Goal: Information Seeking & Learning: Learn about a topic

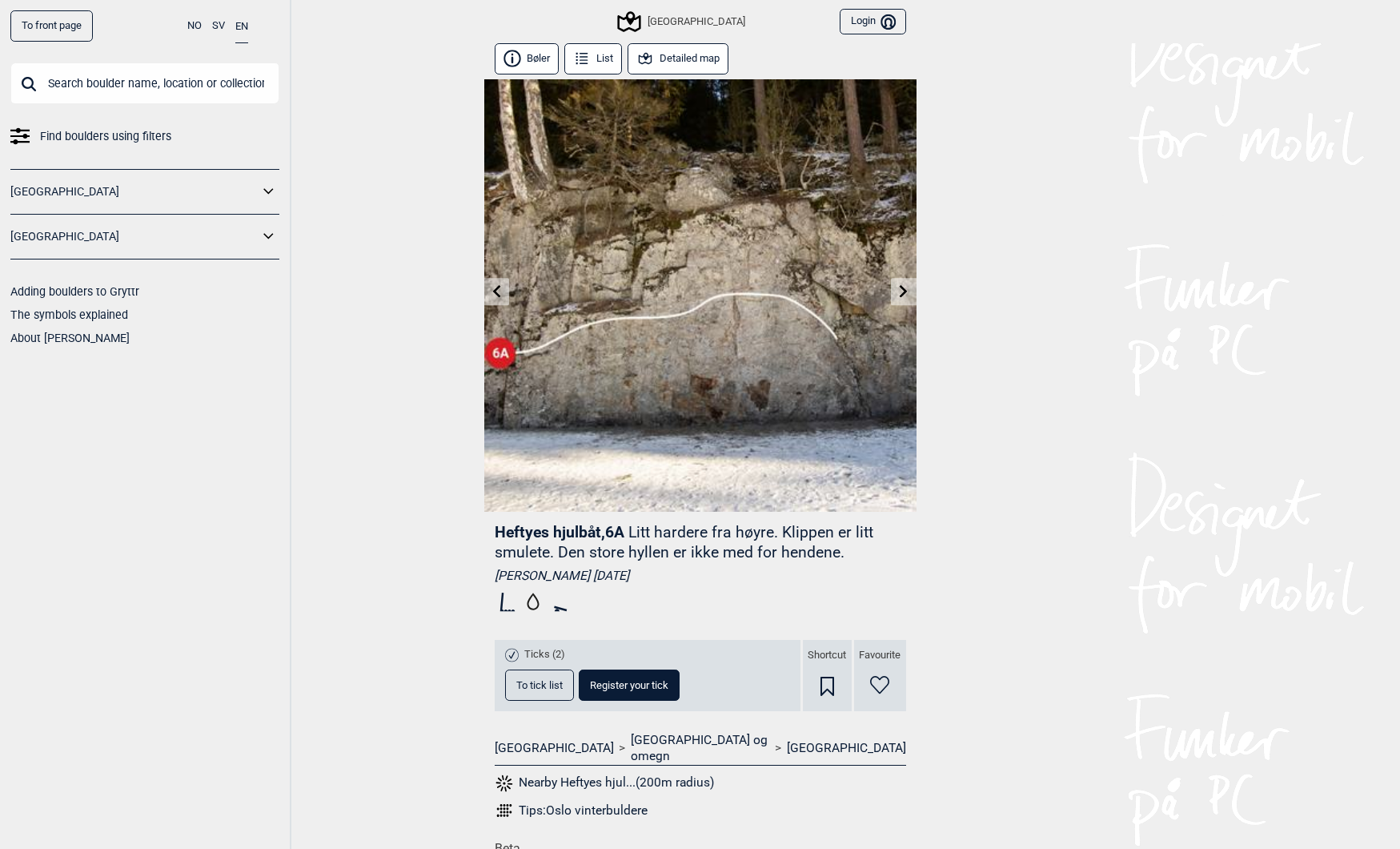
scroll to position [179, 0]
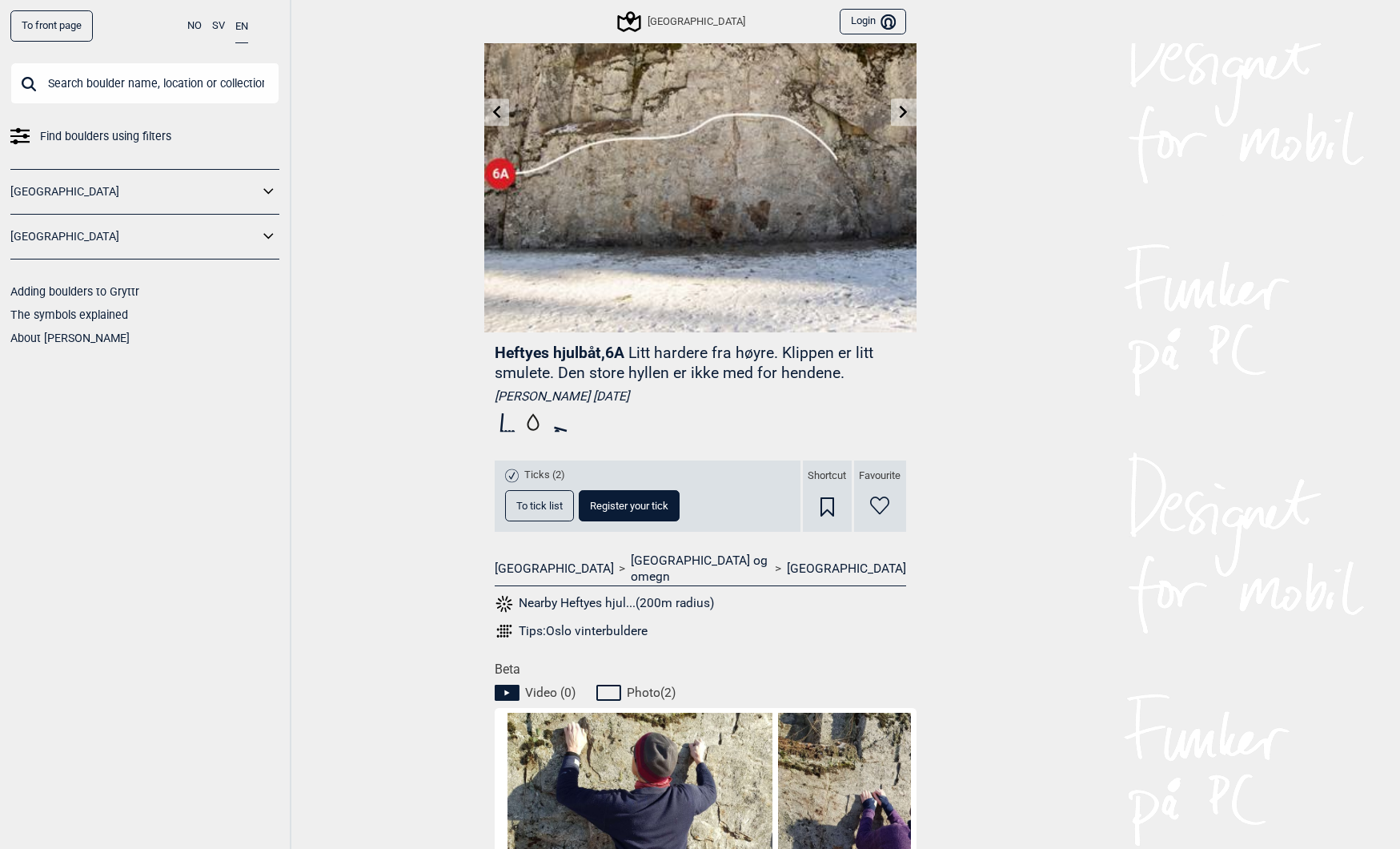
click at [495, 110] on icon at bounding box center [496, 111] width 8 height 13
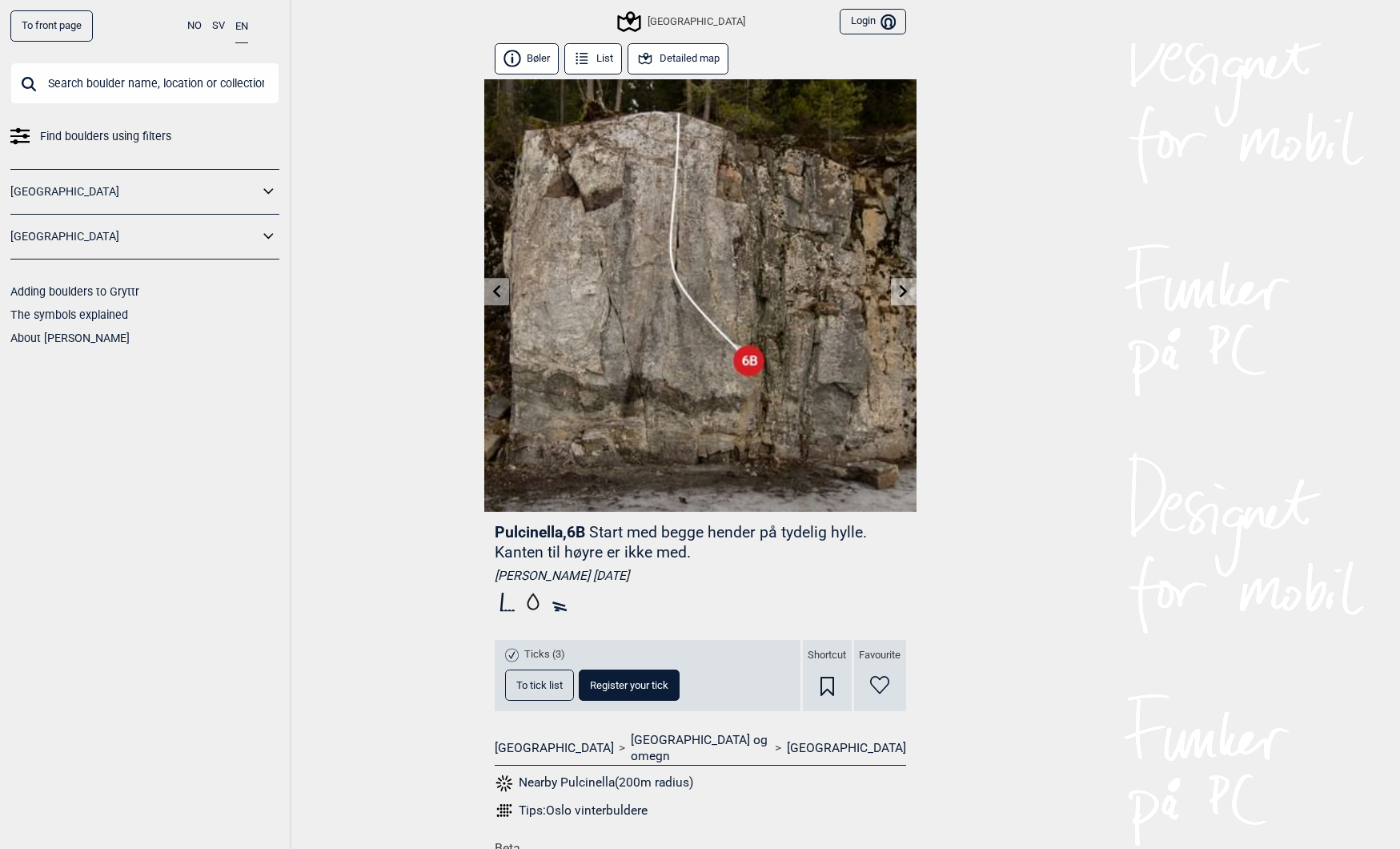
click at [495, 110] on img at bounding box center [700, 295] width 433 height 433
click at [494, 298] on link at bounding box center [496, 291] width 25 height 27
click at [496, 295] on icon at bounding box center [496, 290] width 13 height 13
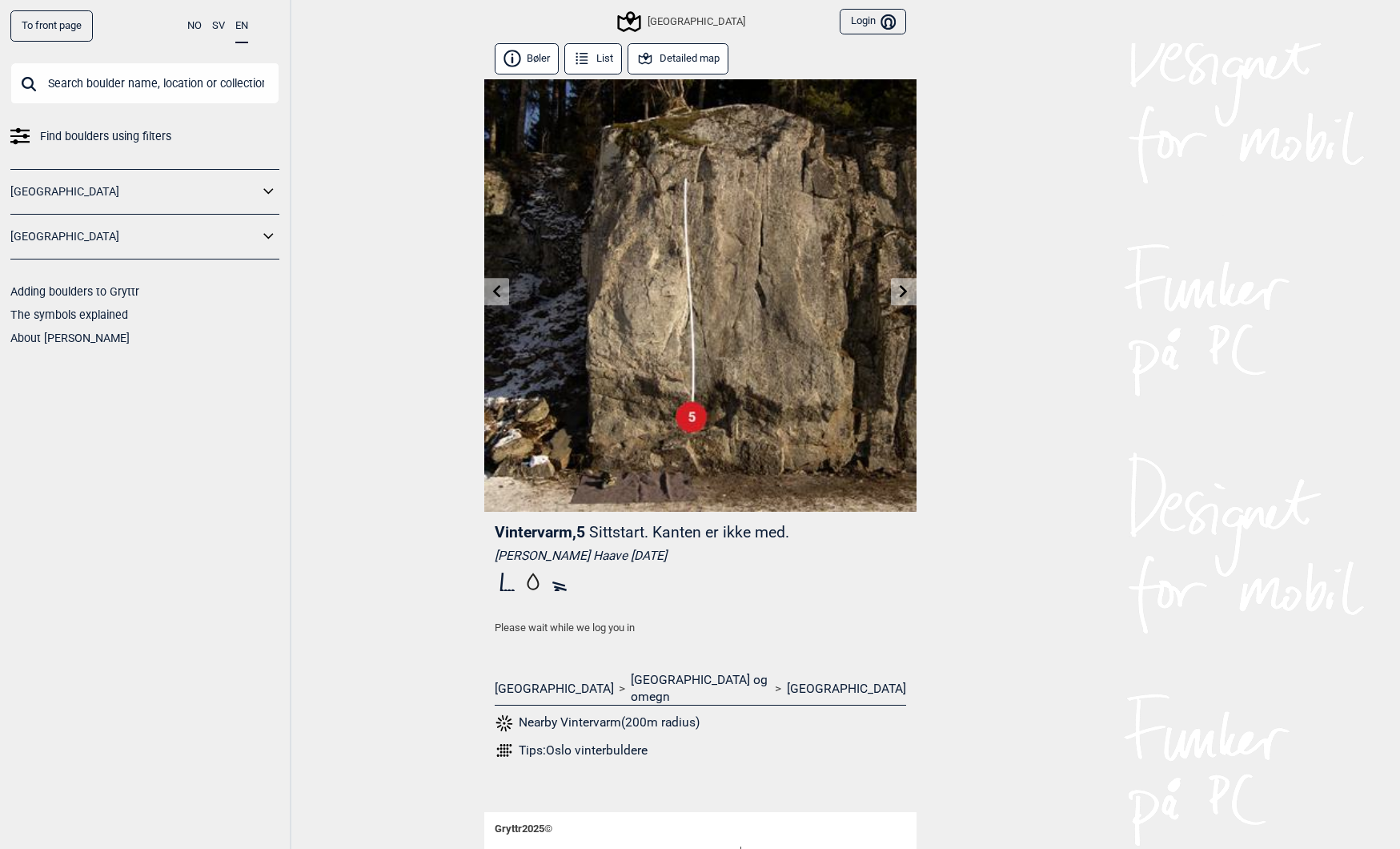
click at [491, 284] on icon at bounding box center [496, 290] width 13 height 13
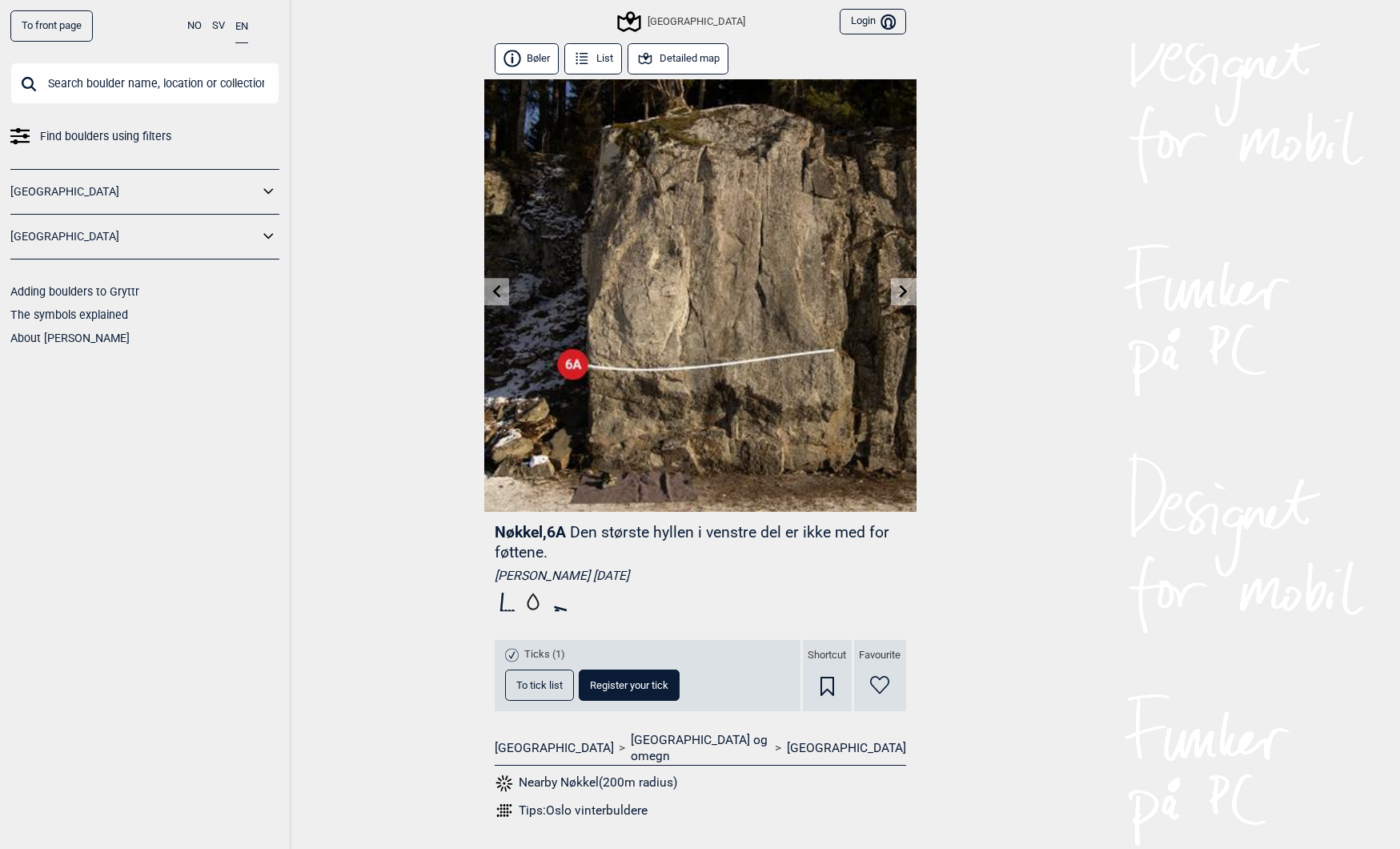
click at [491, 288] on icon at bounding box center [496, 290] width 13 height 13
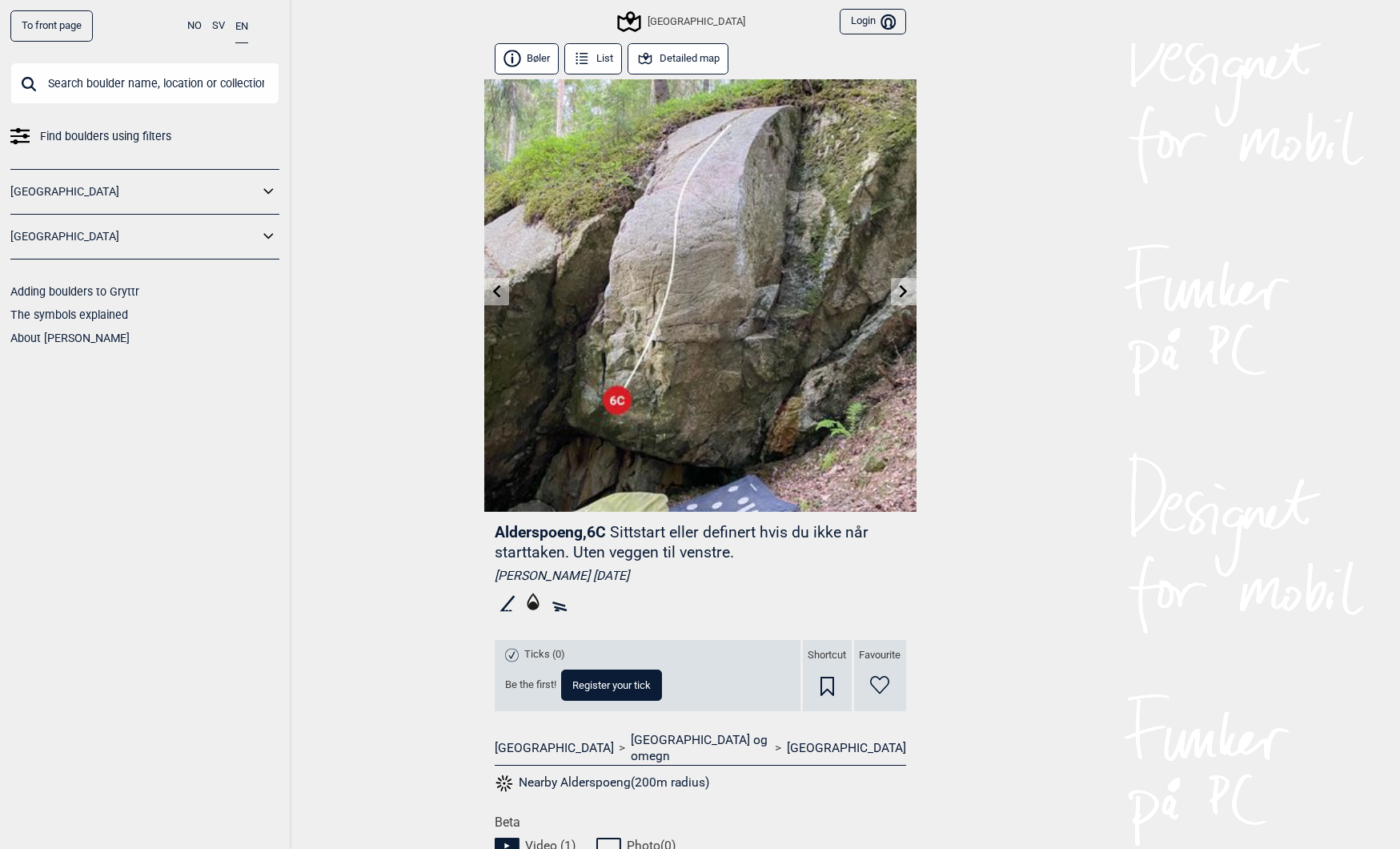
click at [910, 294] on icon at bounding box center [903, 290] width 13 height 13
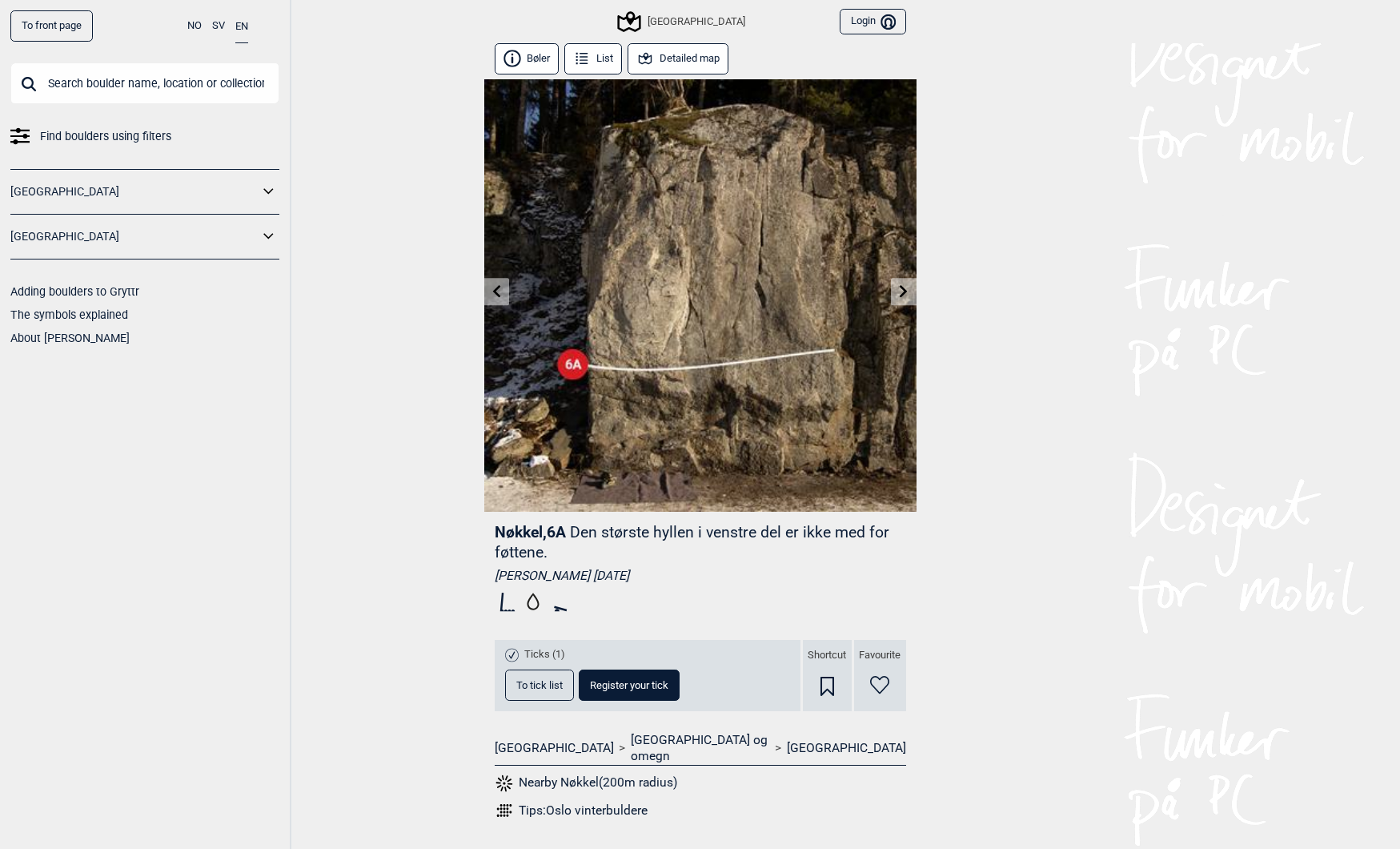
click at [907, 295] on icon at bounding box center [903, 290] width 13 height 13
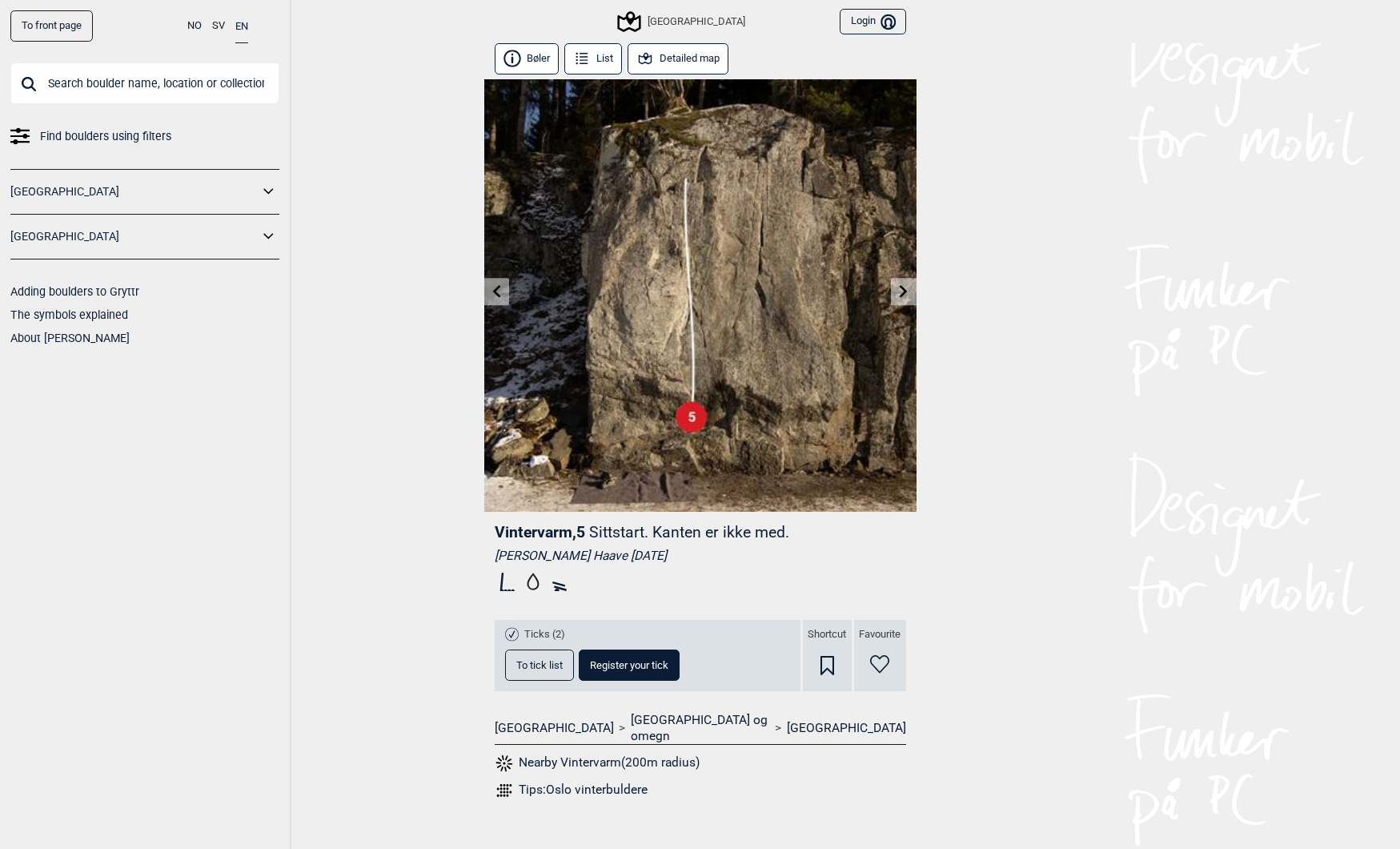
click at [904, 292] on icon at bounding box center [904, 290] width 8 height 13
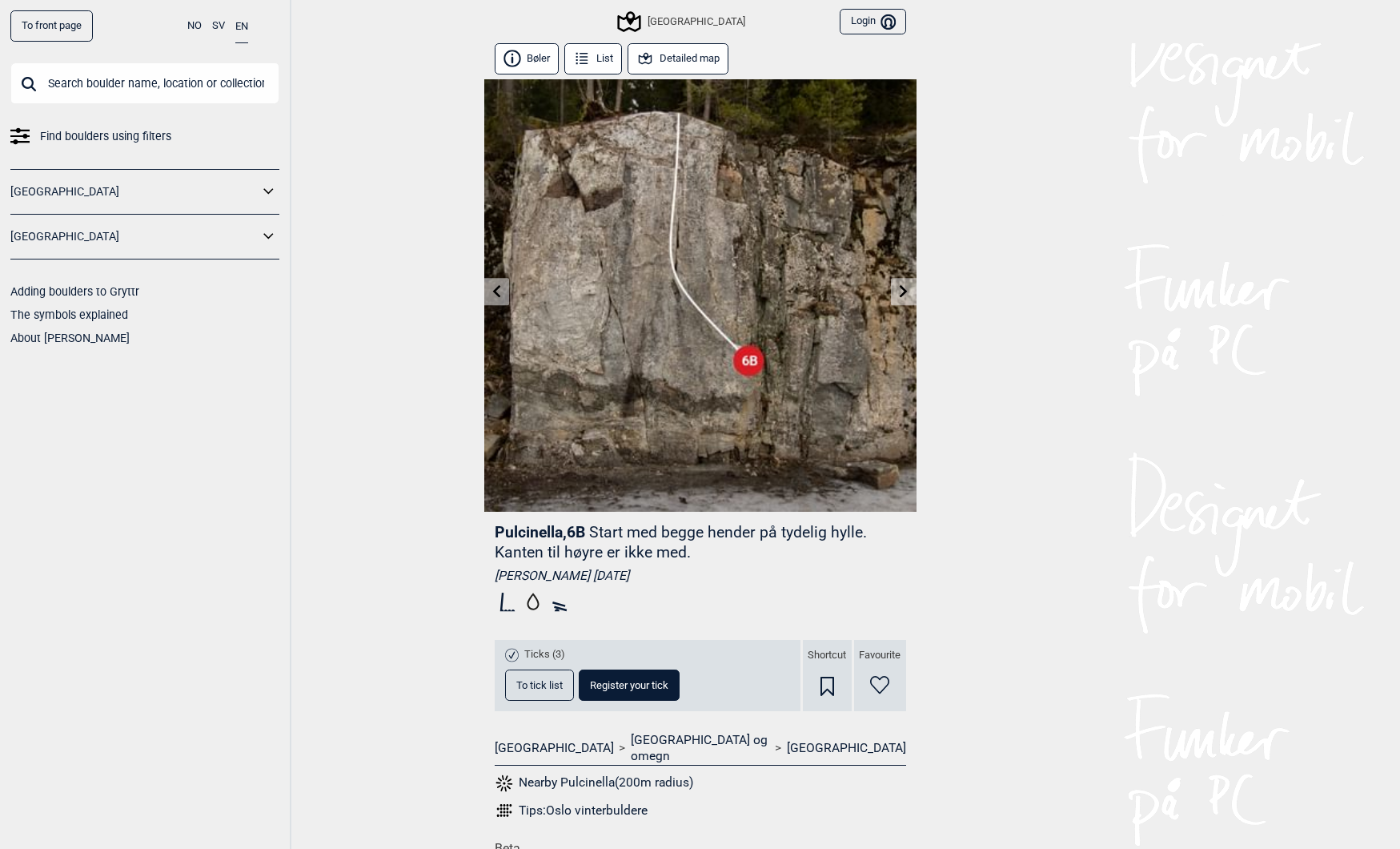
click at [905, 293] on icon at bounding box center [904, 290] width 8 height 13
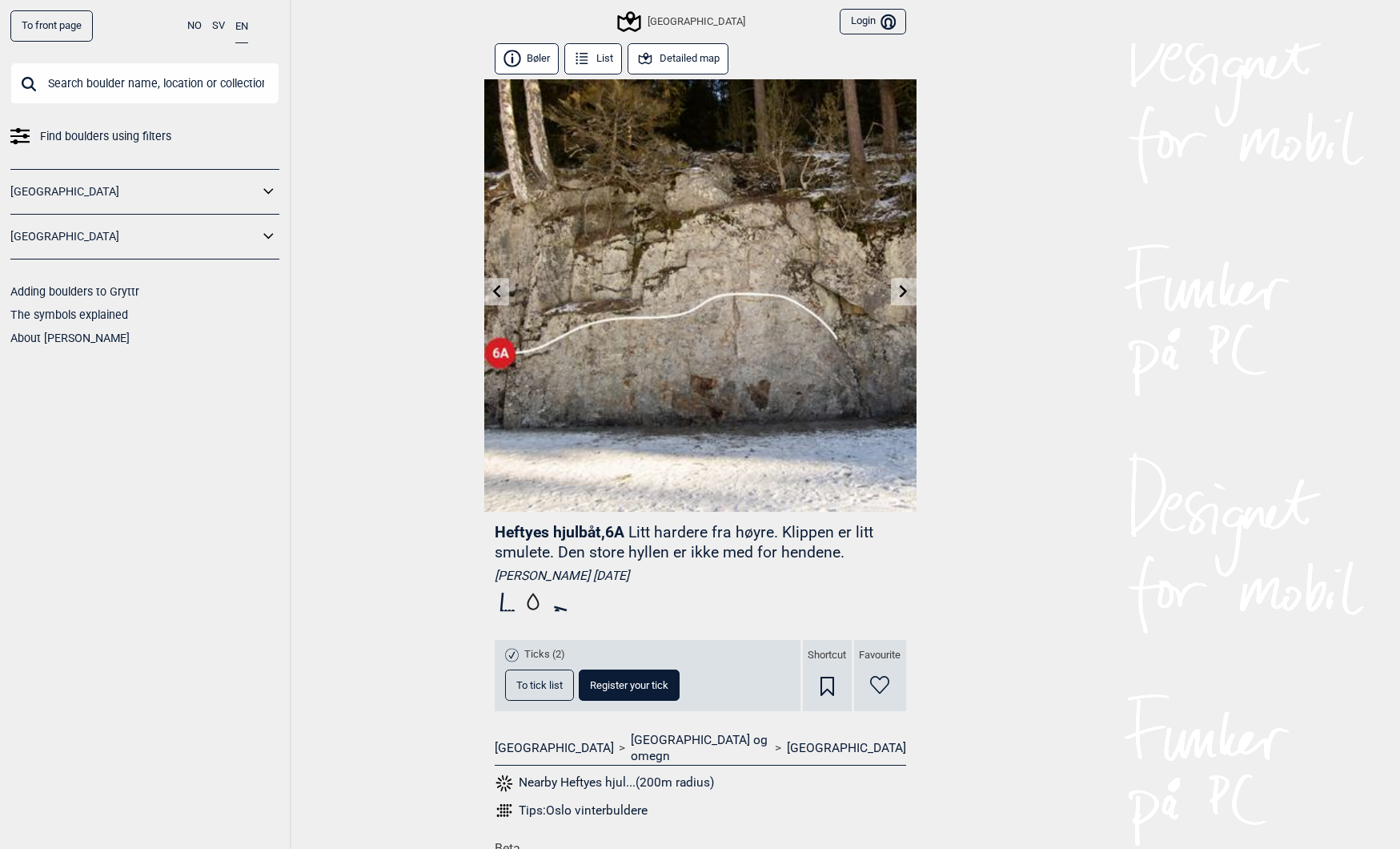
click at [905, 297] on link at bounding box center [903, 291] width 25 height 27
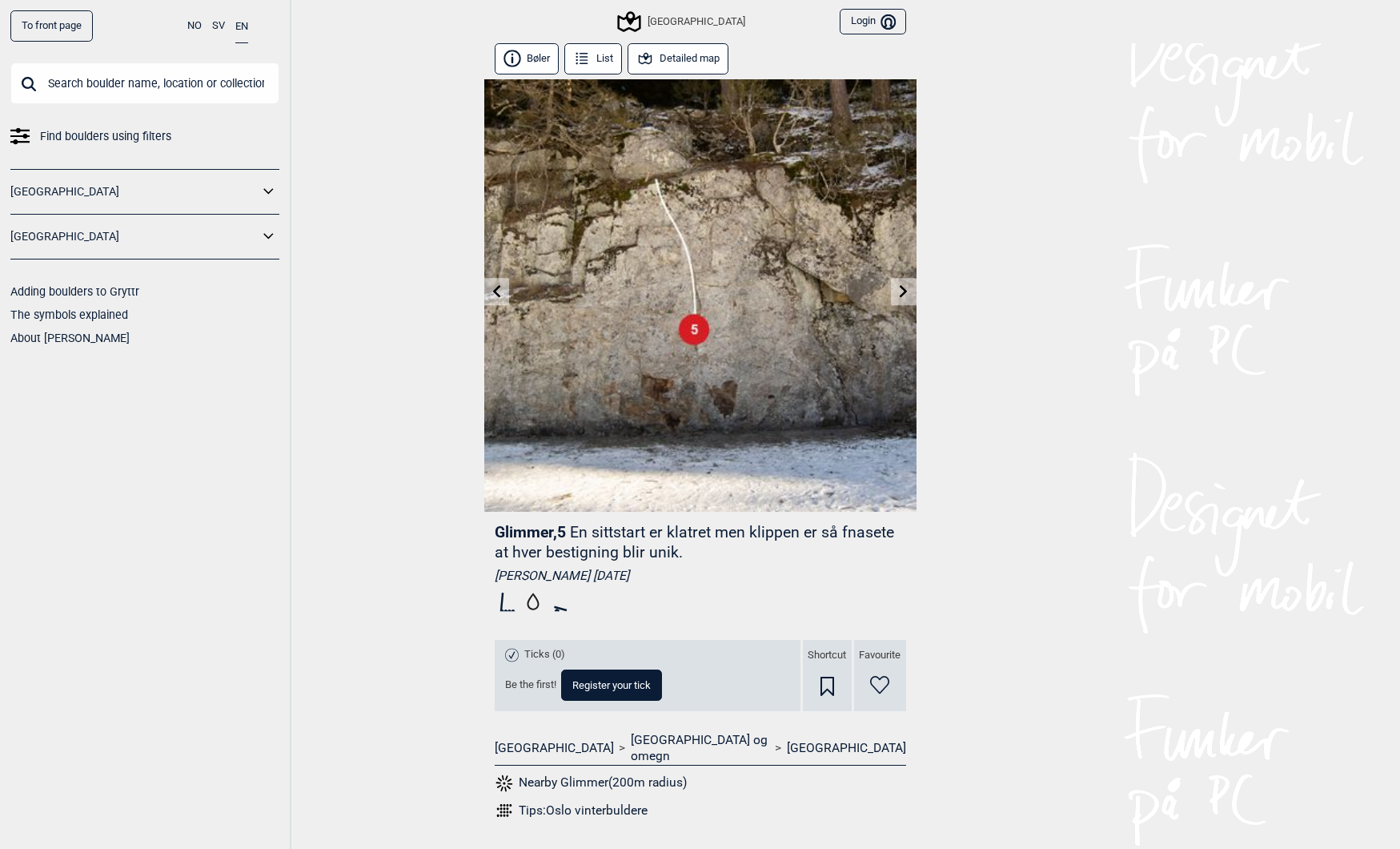
click at [905, 291] on icon at bounding box center [904, 290] width 8 height 13
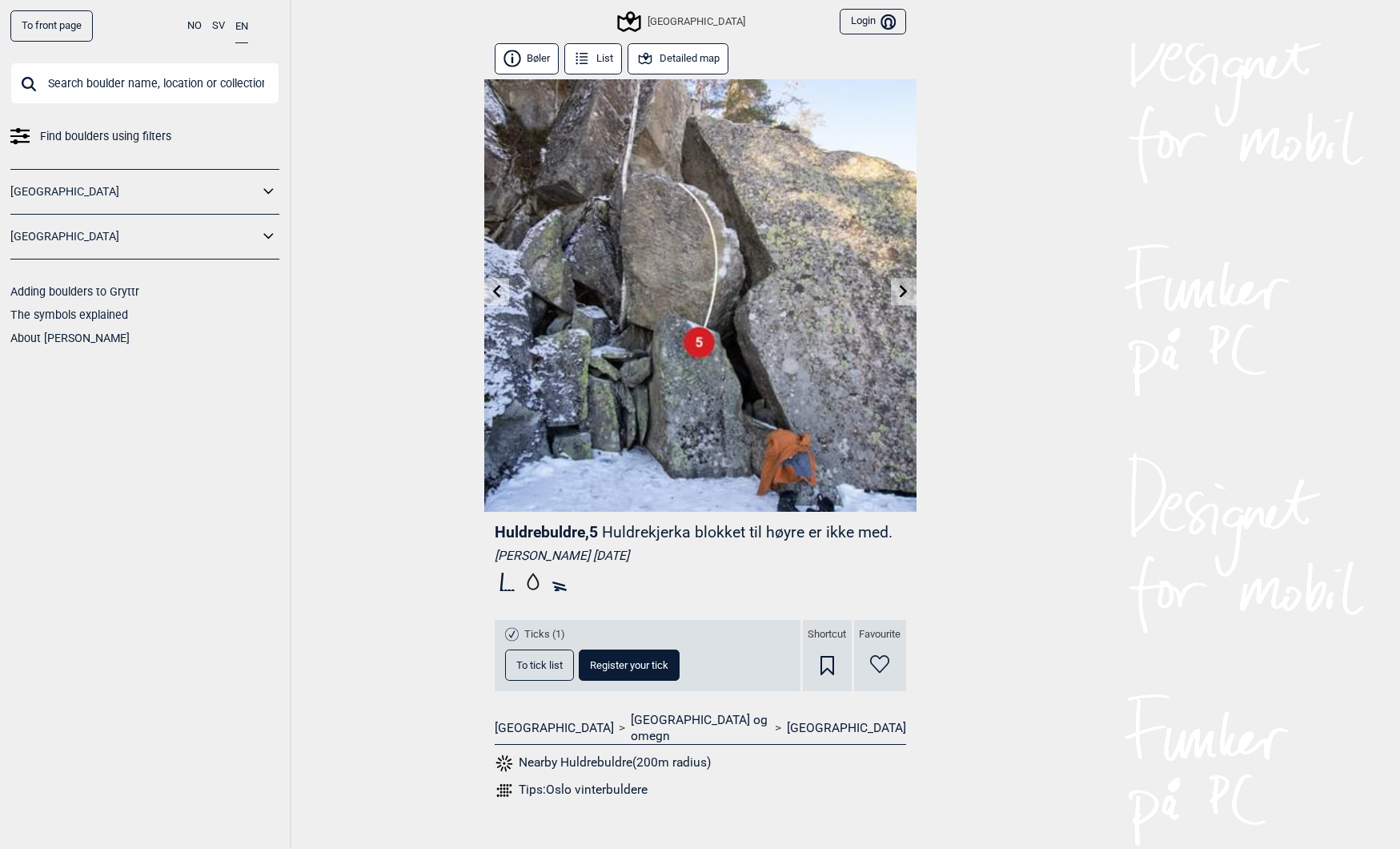
click at [500, 288] on icon at bounding box center [496, 290] width 13 height 13
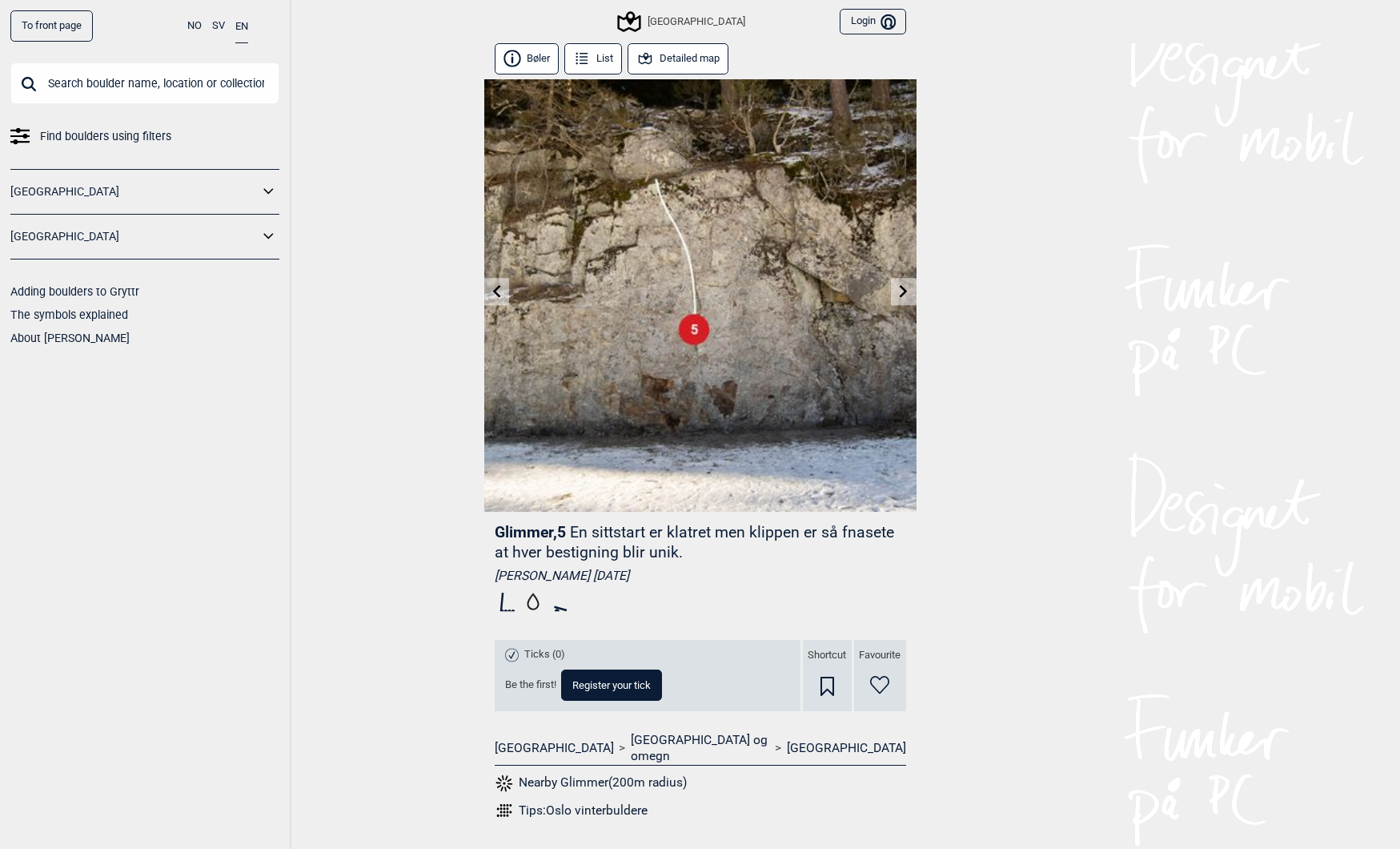
click at [676, 21] on div "[GEOGRAPHIC_DATA]" at bounding box center [682, 21] width 125 height 19
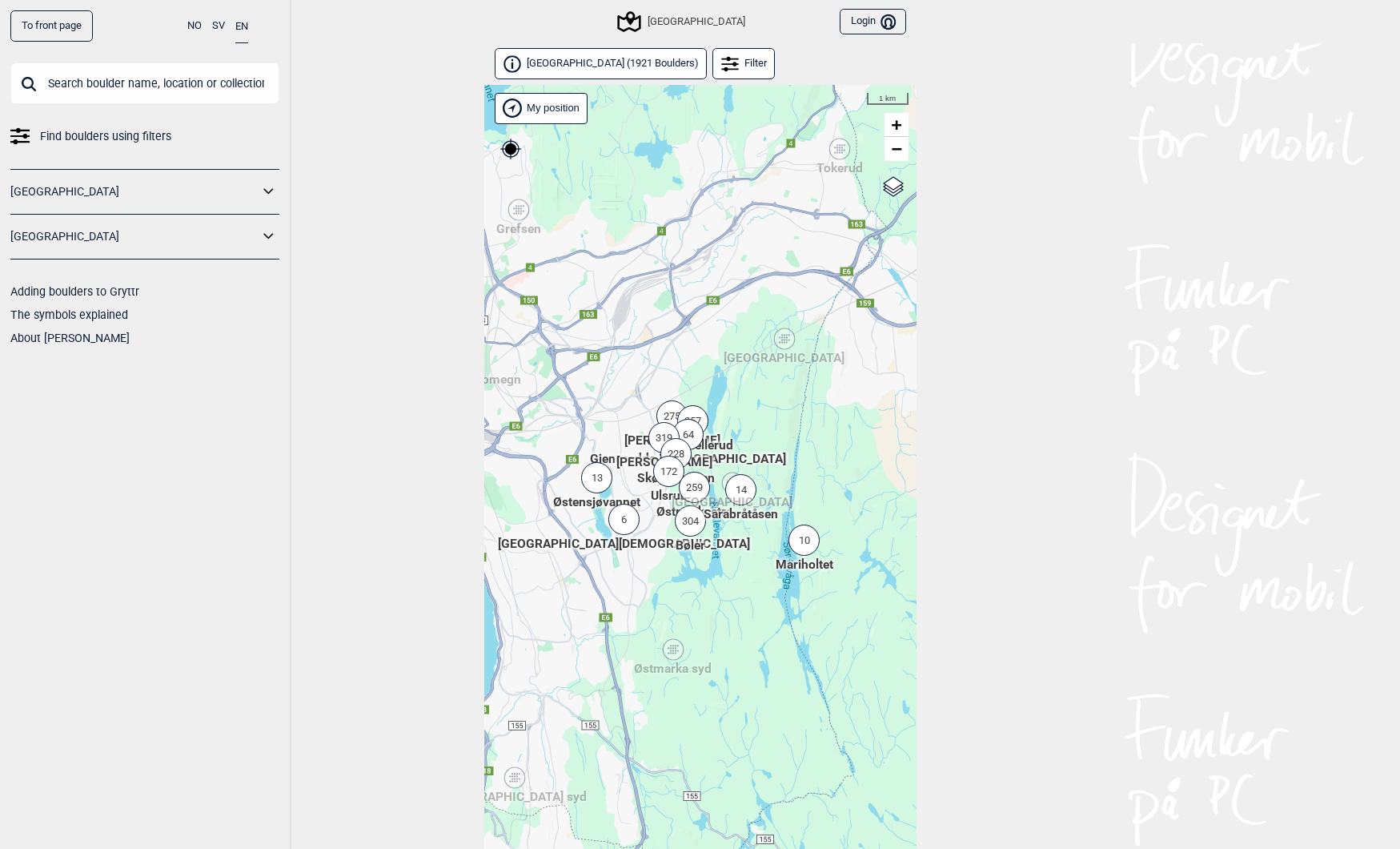
click at [740, 489] on div "14" at bounding box center [742, 490] width 32 height 32
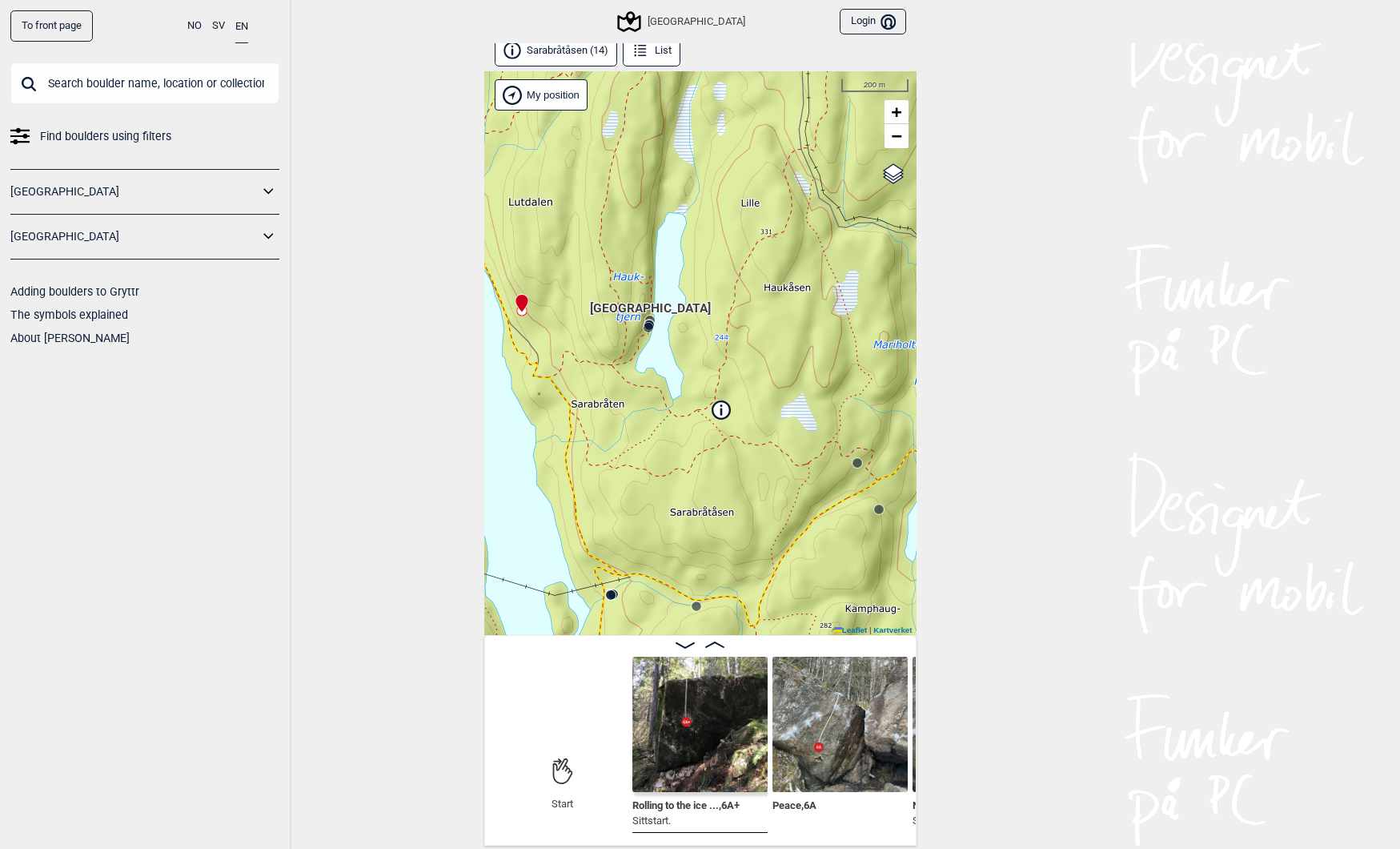
scroll to position [8, 0]
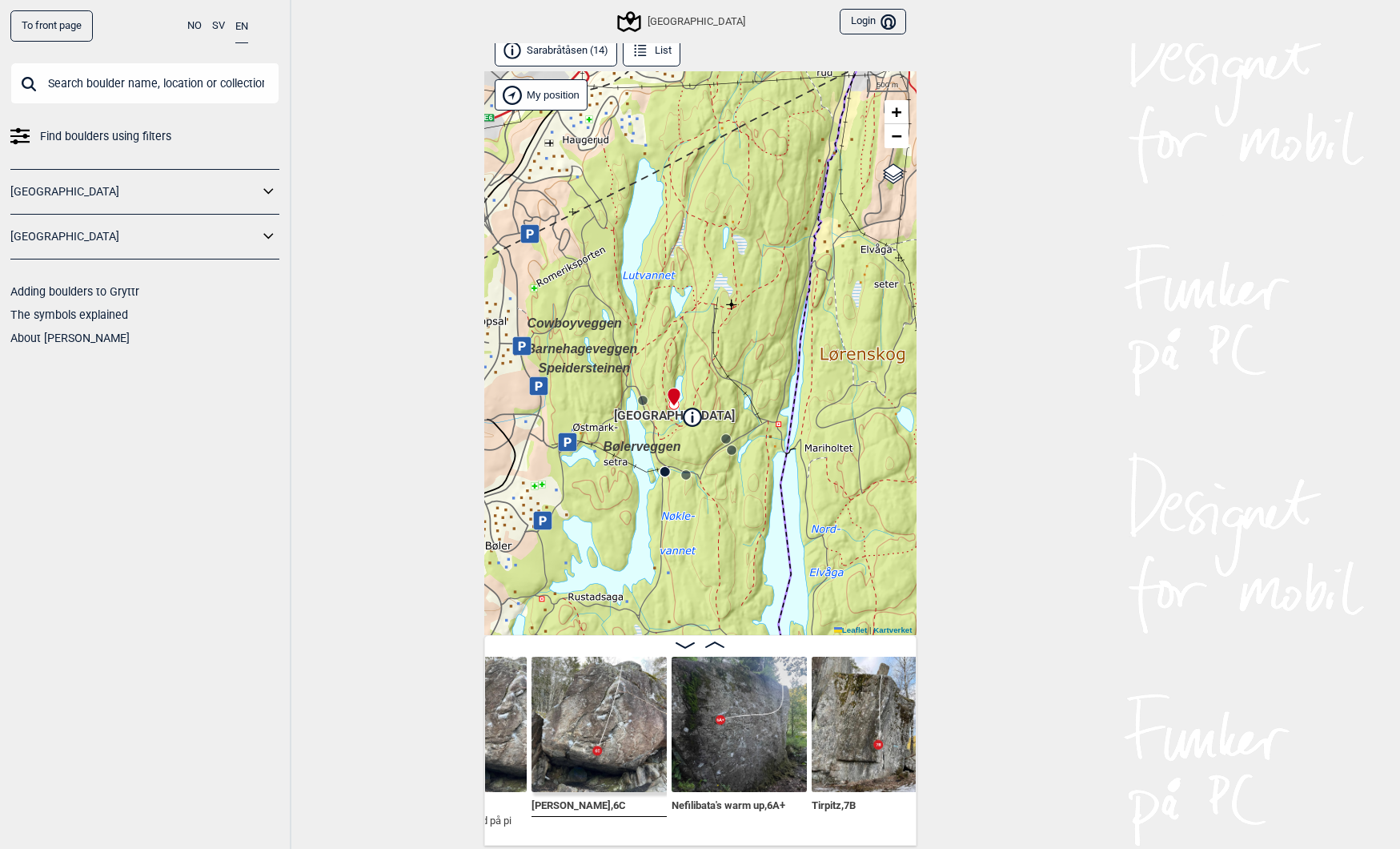
scroll to position [0, 702]
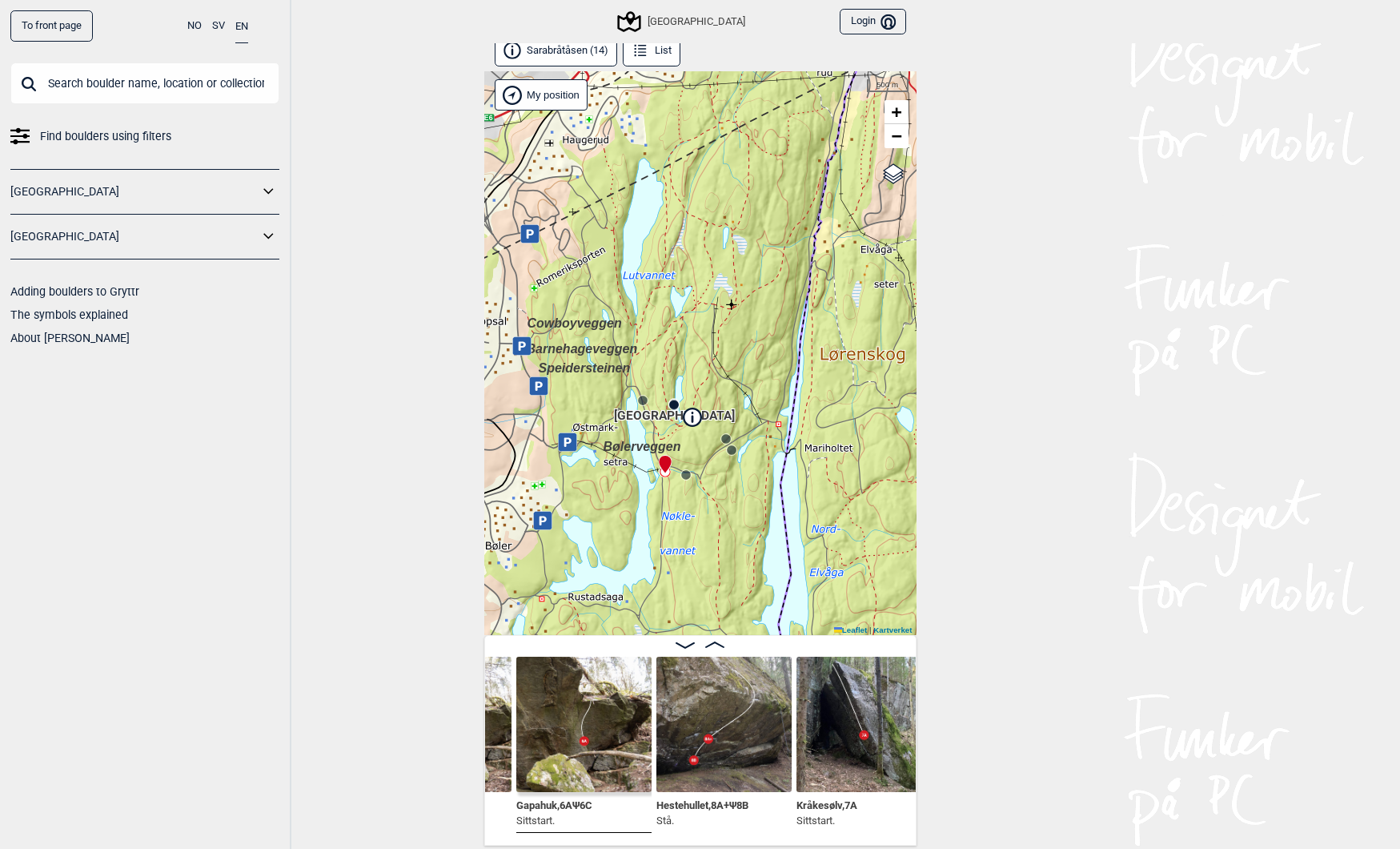
scroll to position [0, 1650]
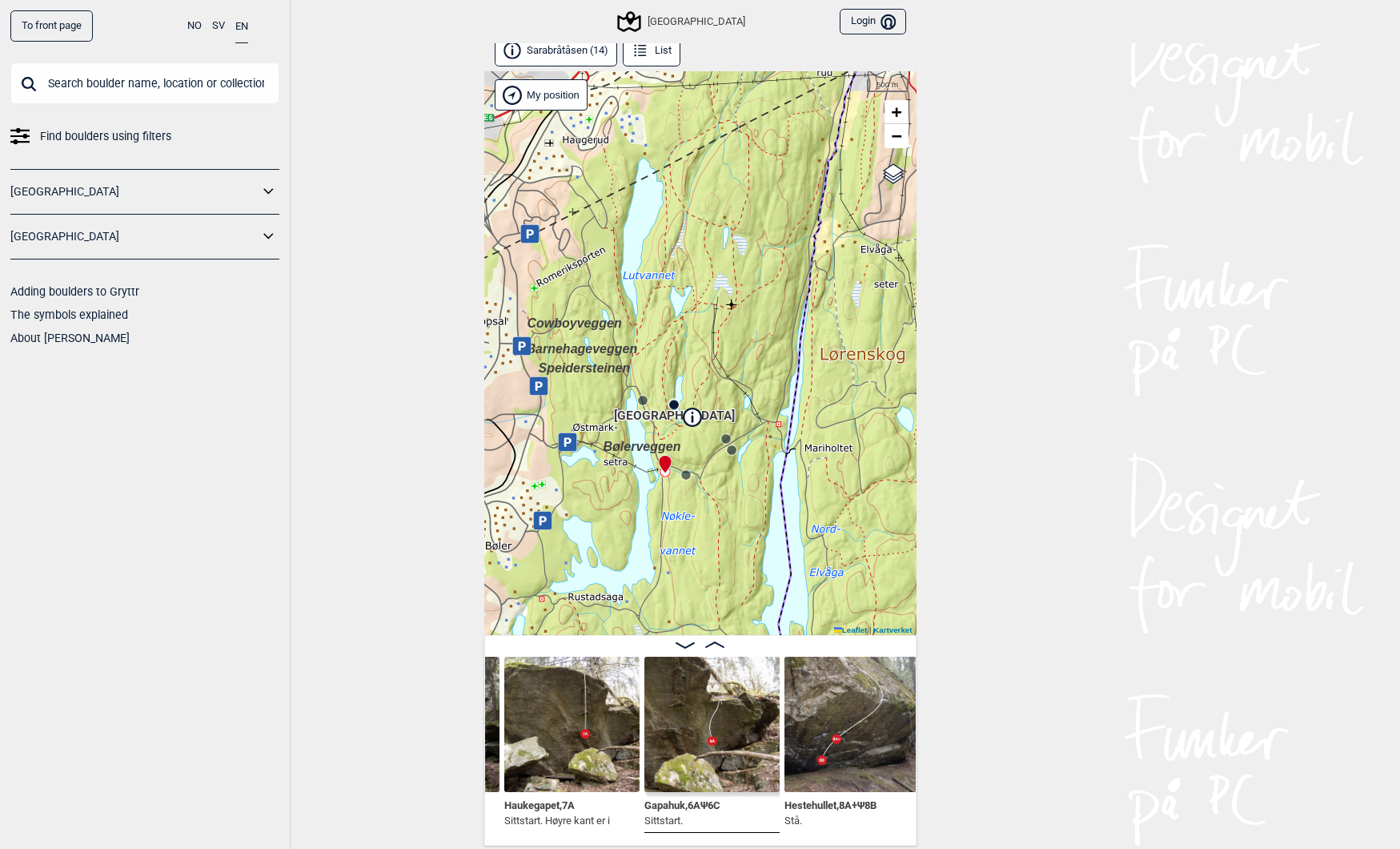
scroll to position [0, 1514]
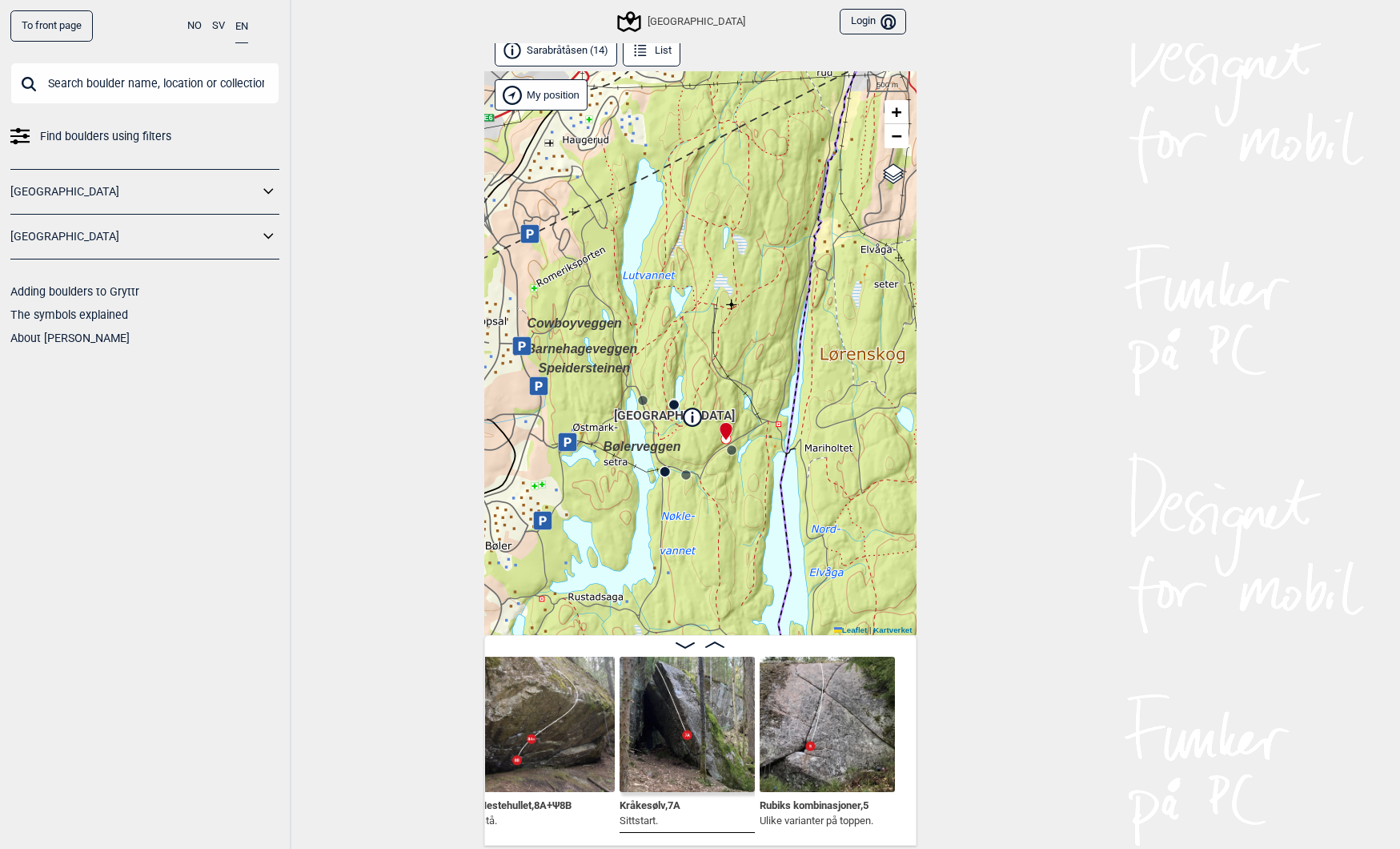
scroll to position [0, 1794]
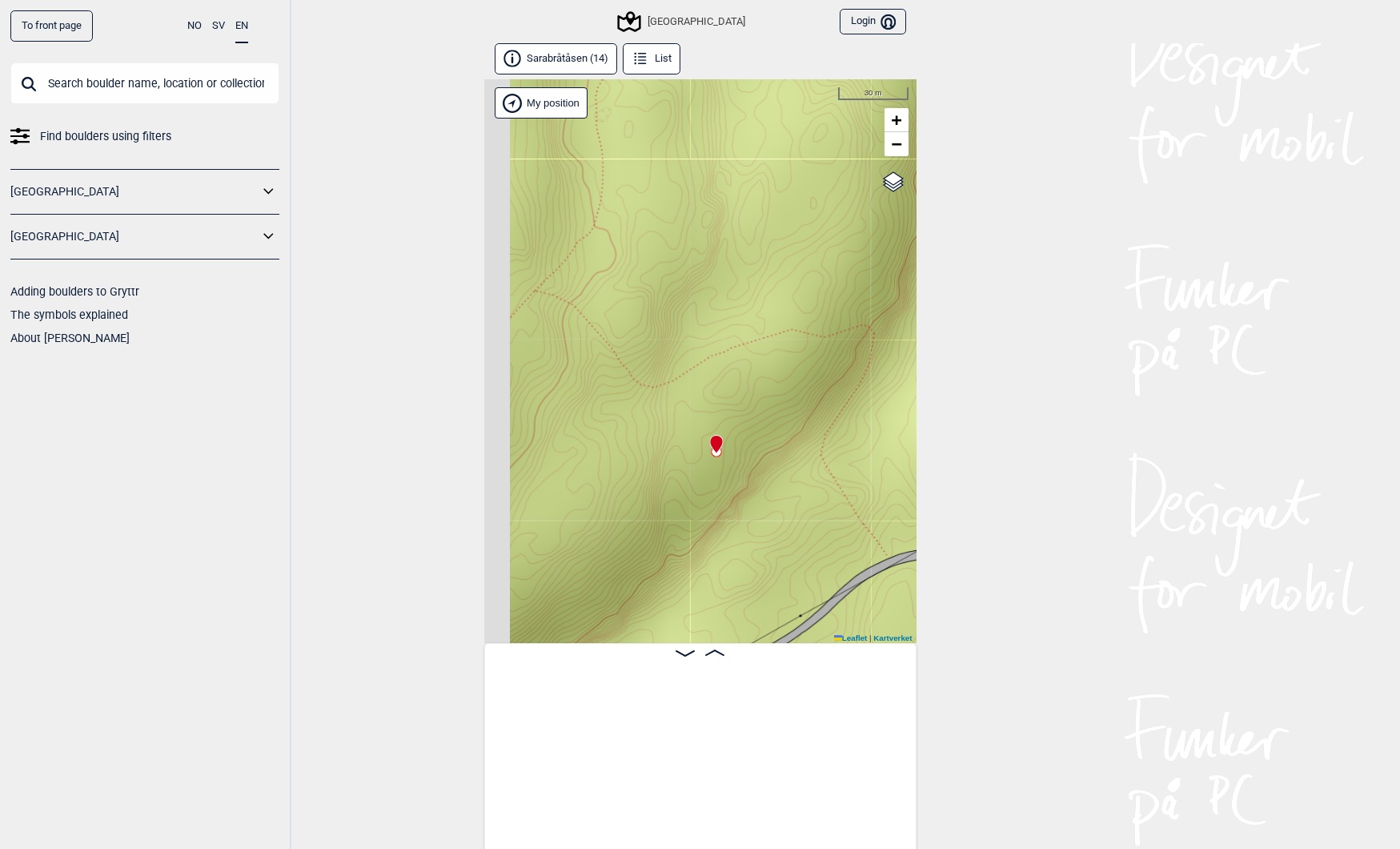
scroll to position [0, 1758]
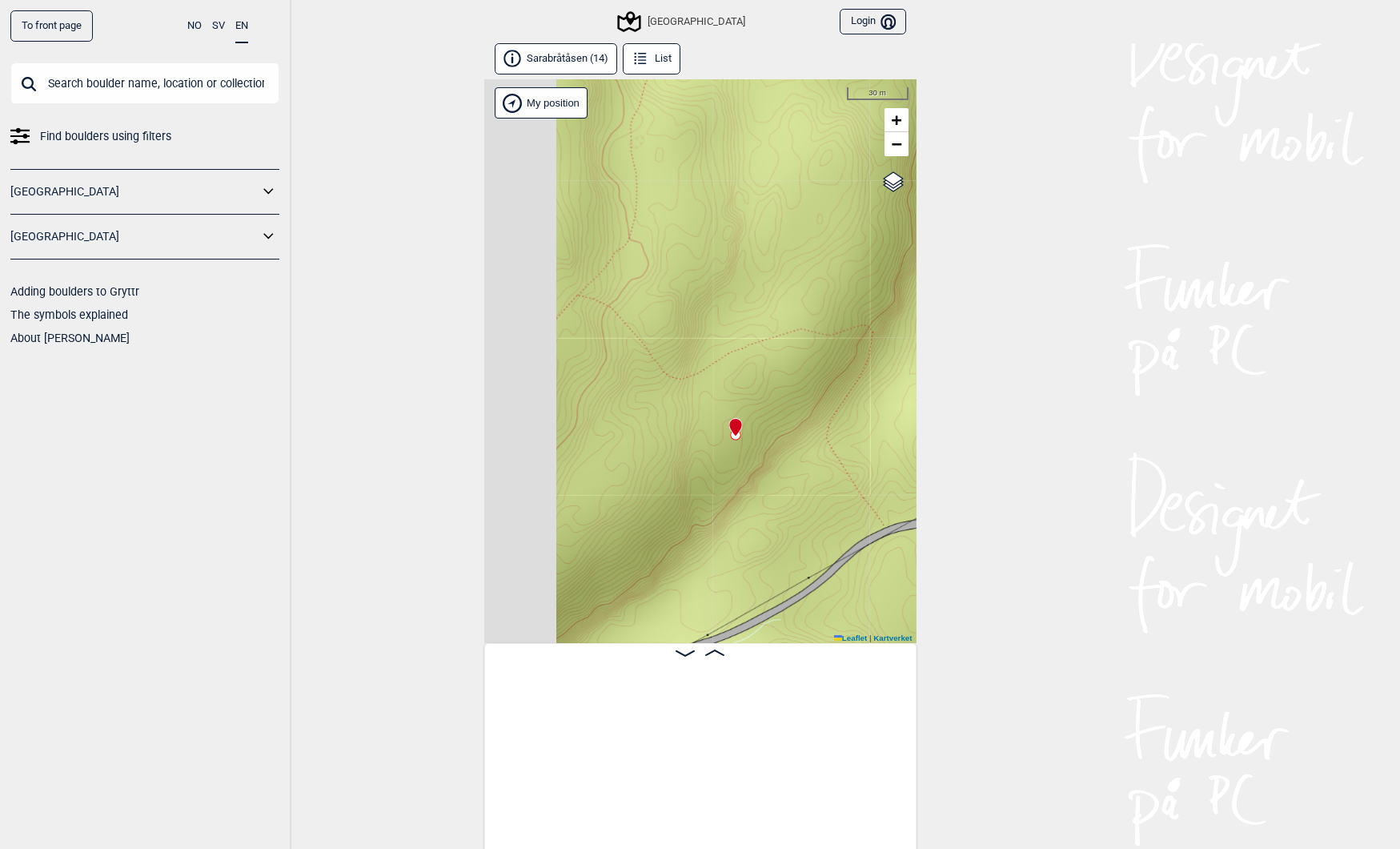
scroll to position [0, 1758]
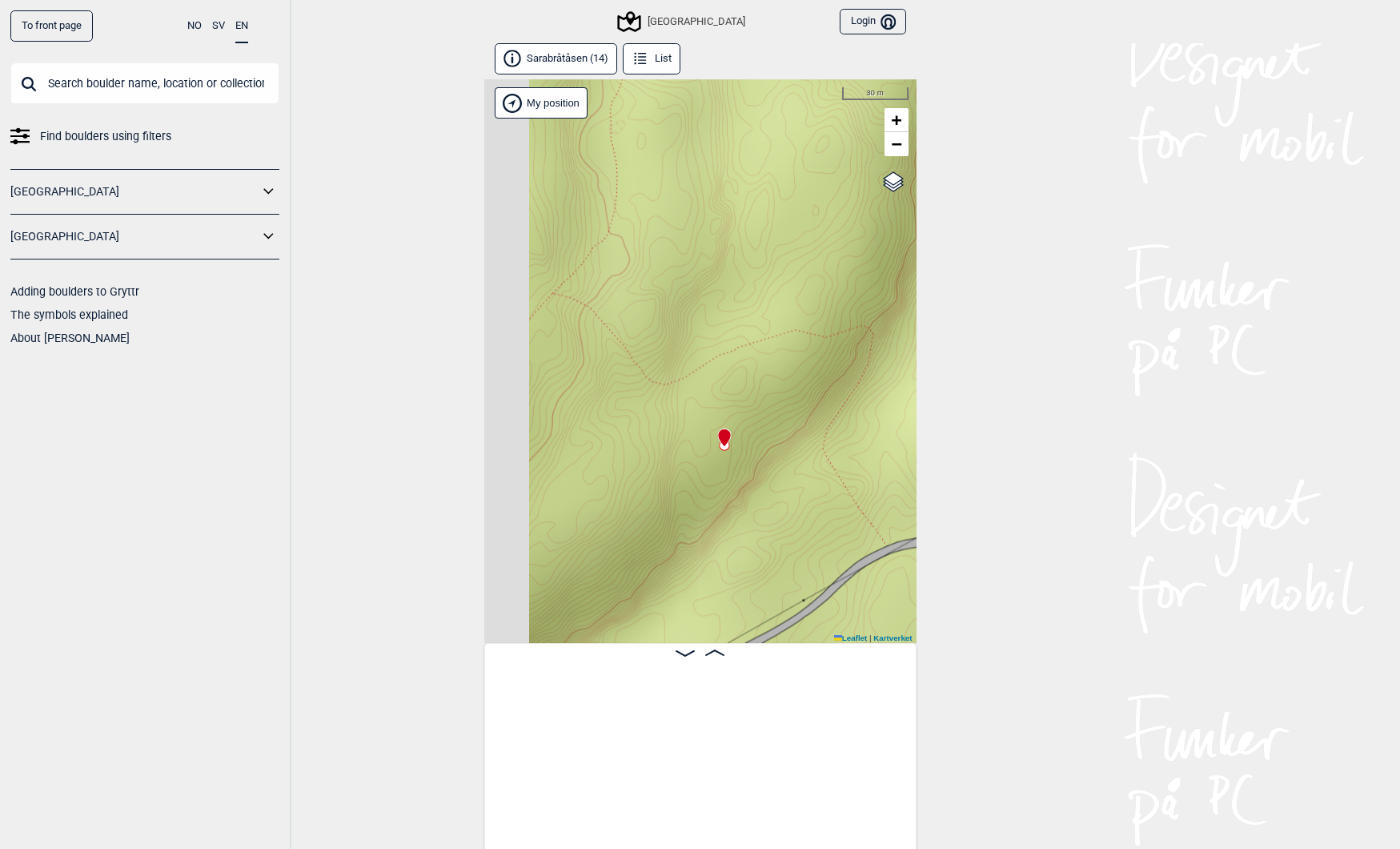
scroll to position [0, 1758]
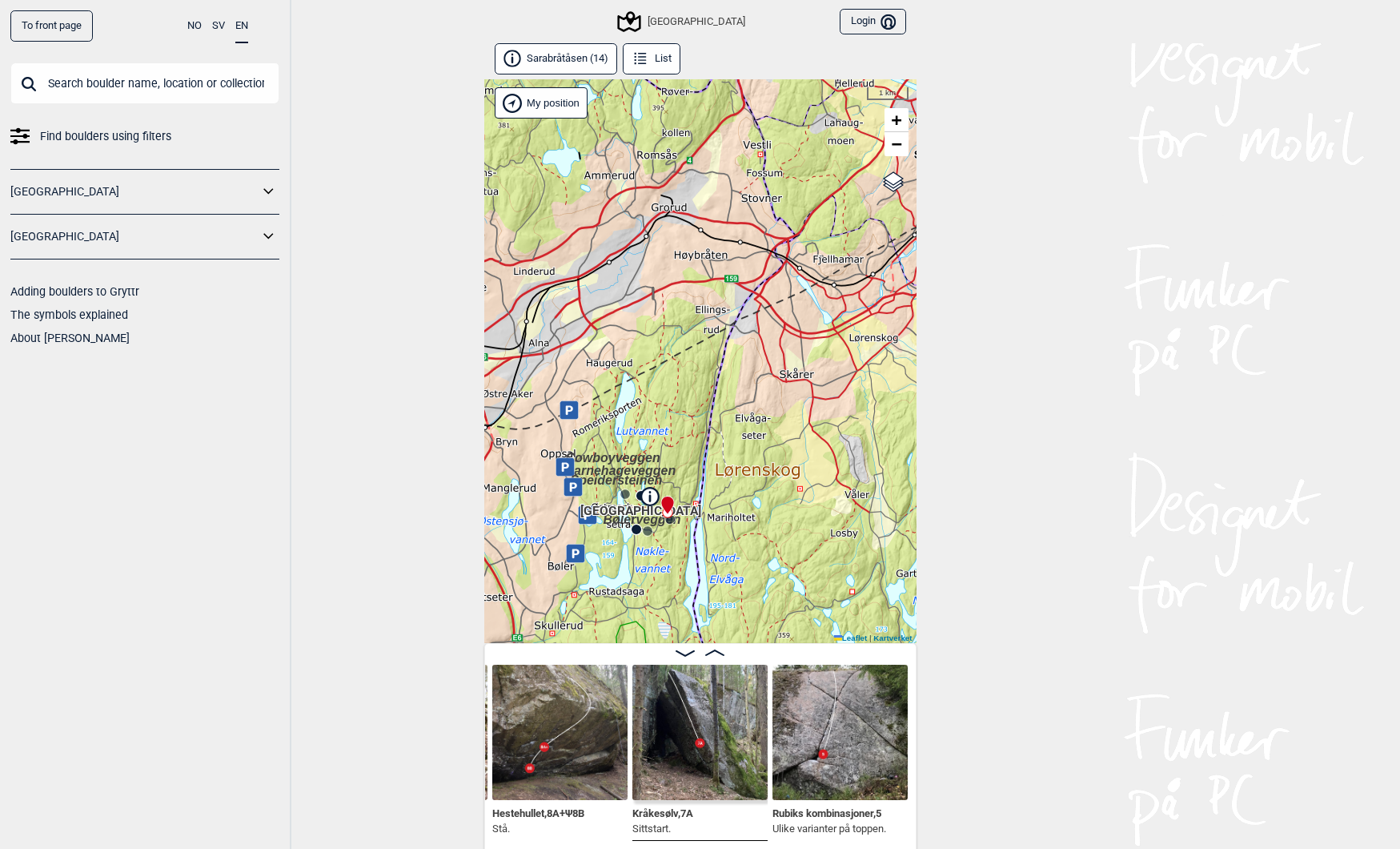
drag, startPoint x: 540, startPoint y: 591, endPoint x: 679, endPoint y: 555, distance: 143.6
click at [679, 555] on div "Speidersteinen Barnehageveggen Cowboyveggen Bølerveggen Sentrale Østmarka Bruke…" at bounding box center [700, 361] width 433 height 564
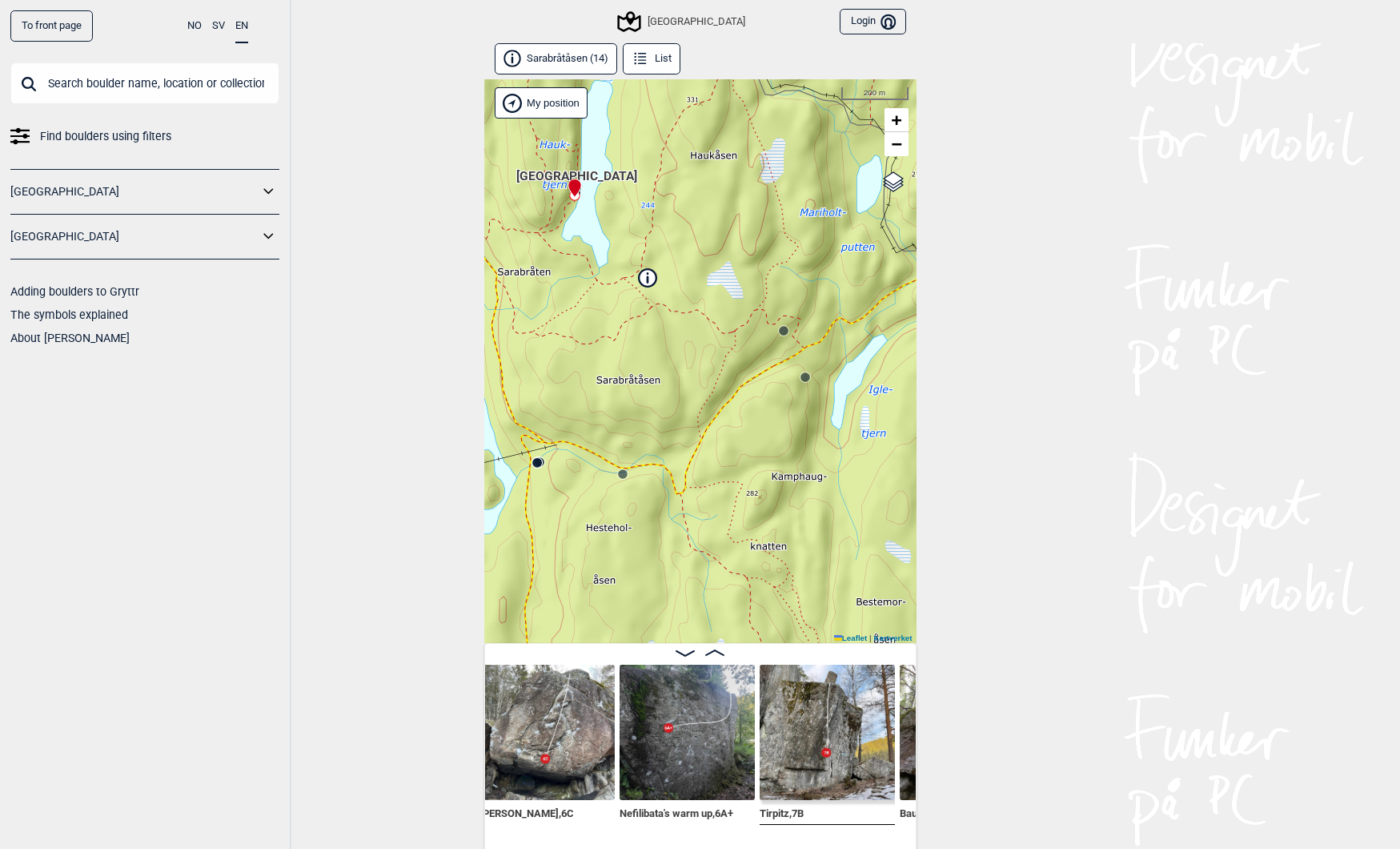
scroll to position [0, 682]
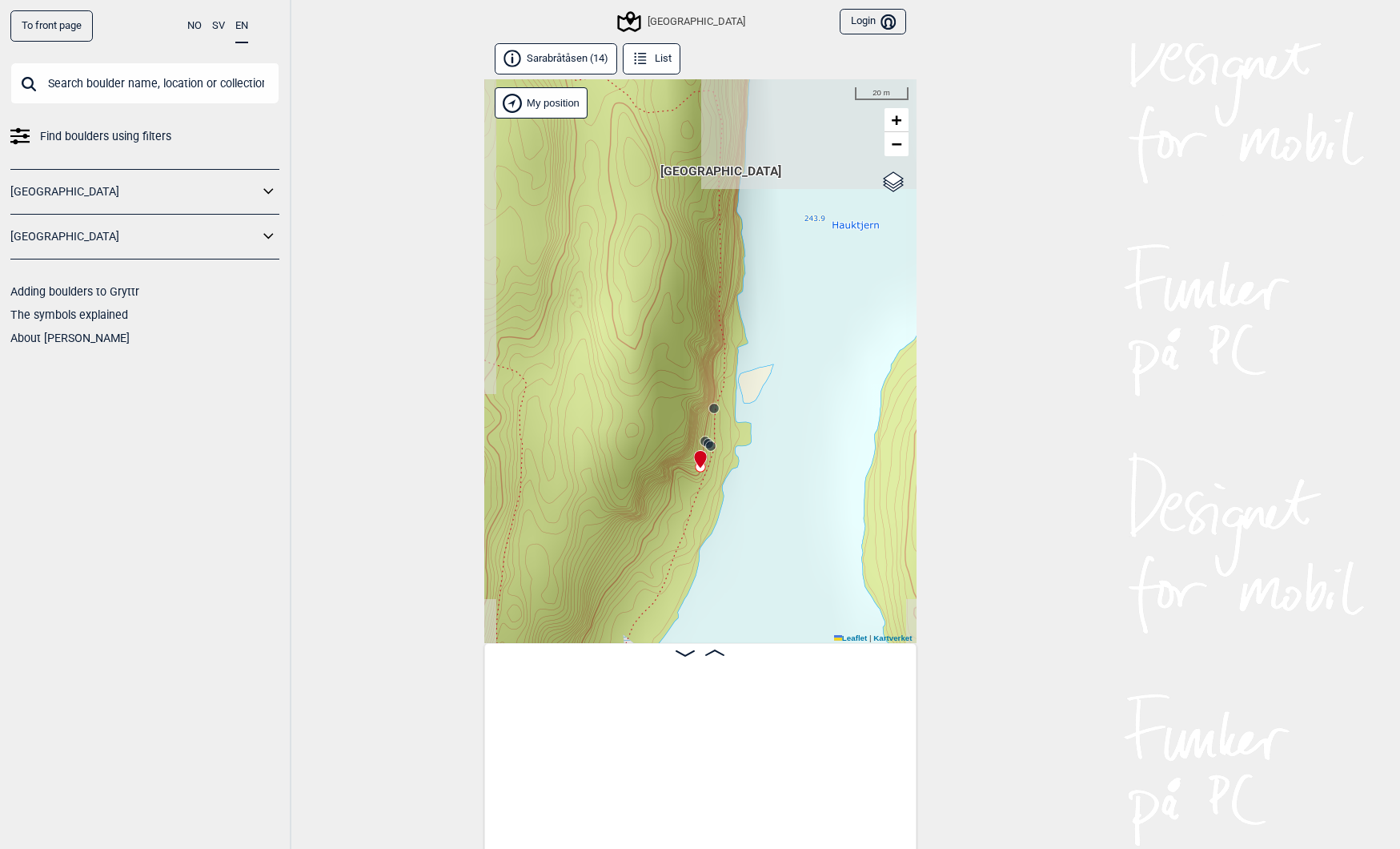
scroll to position [0, 812]
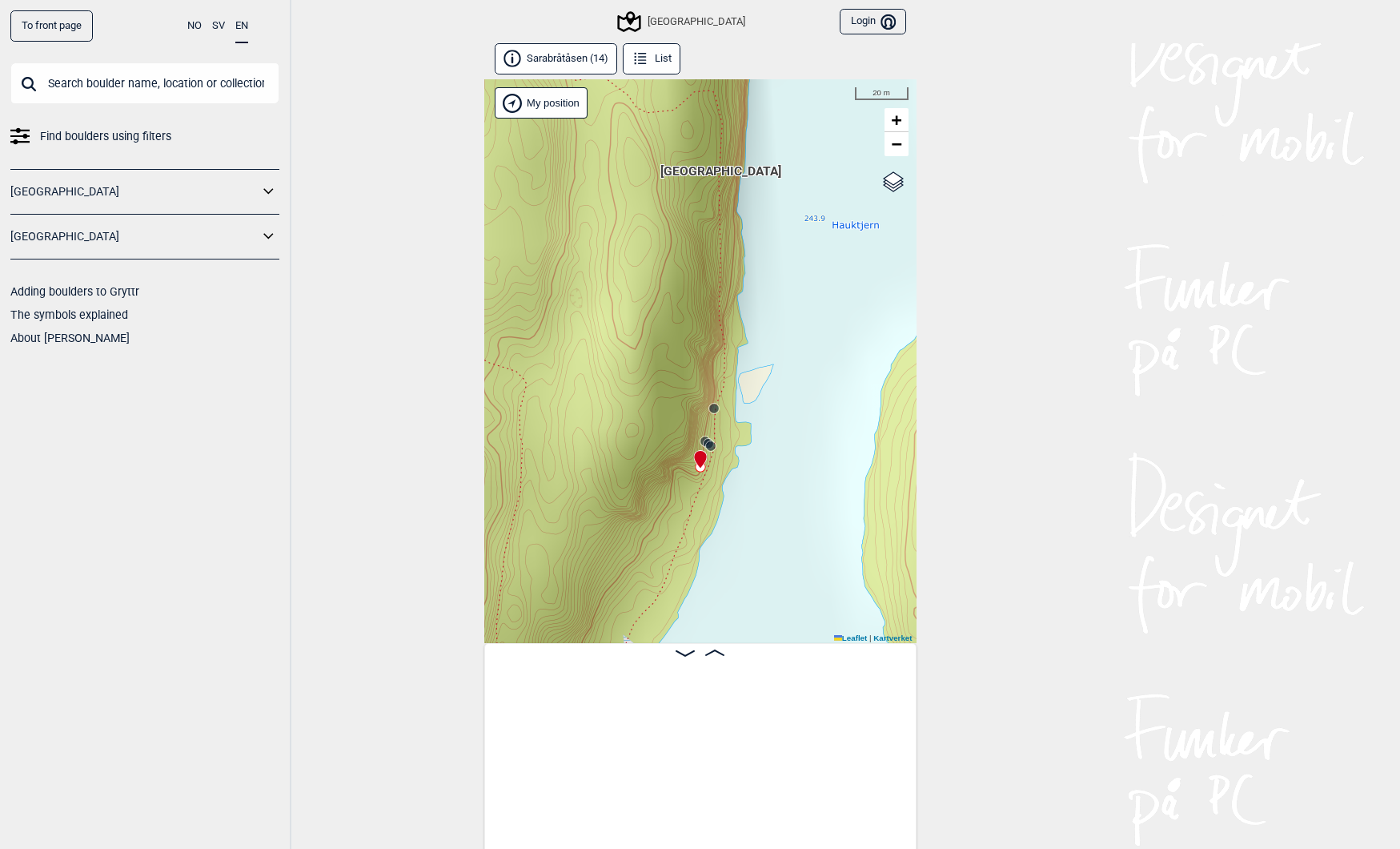
scroll to position [0, 812]
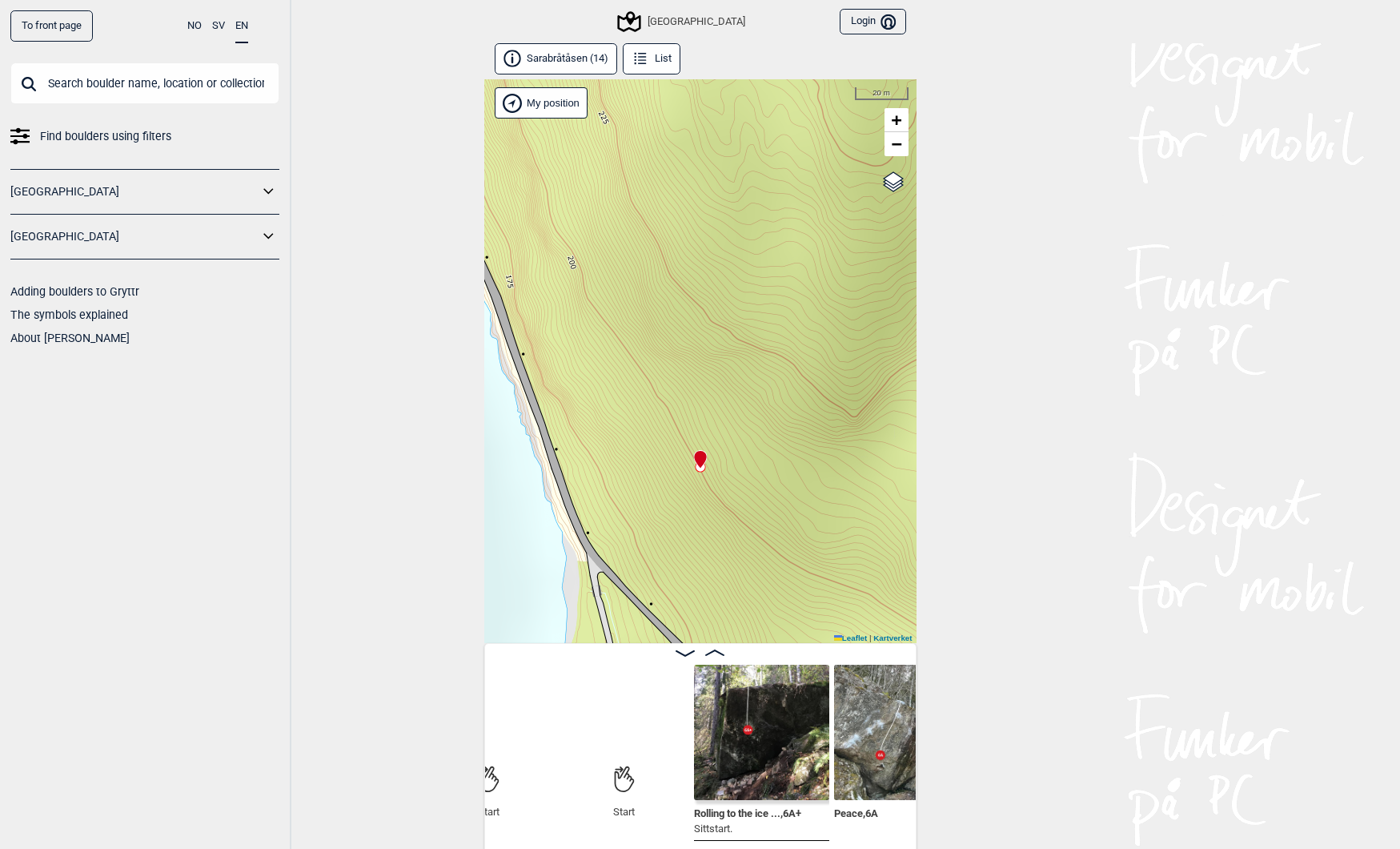
scroll to position [0, 62]
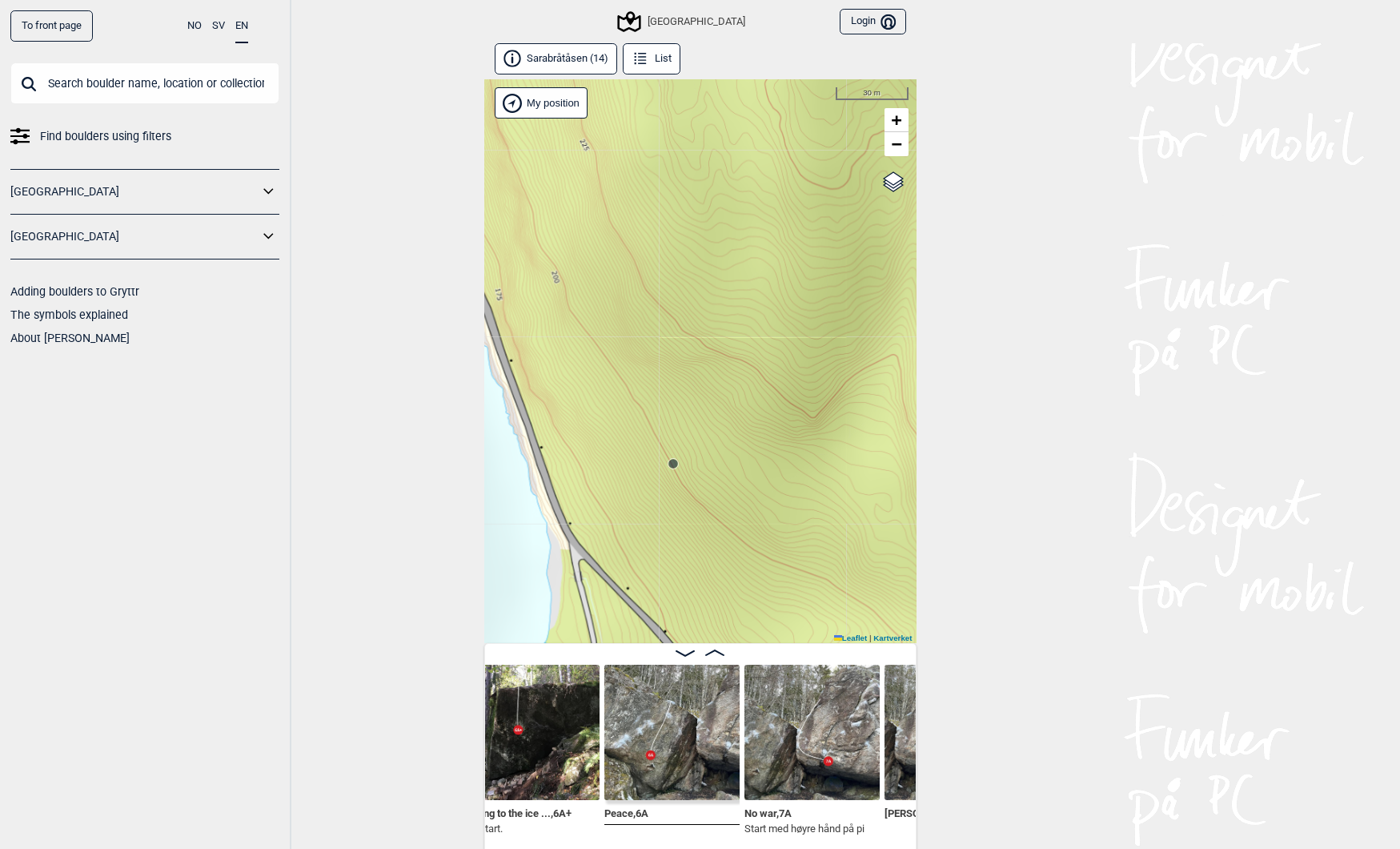
scroll to position [0, 301]
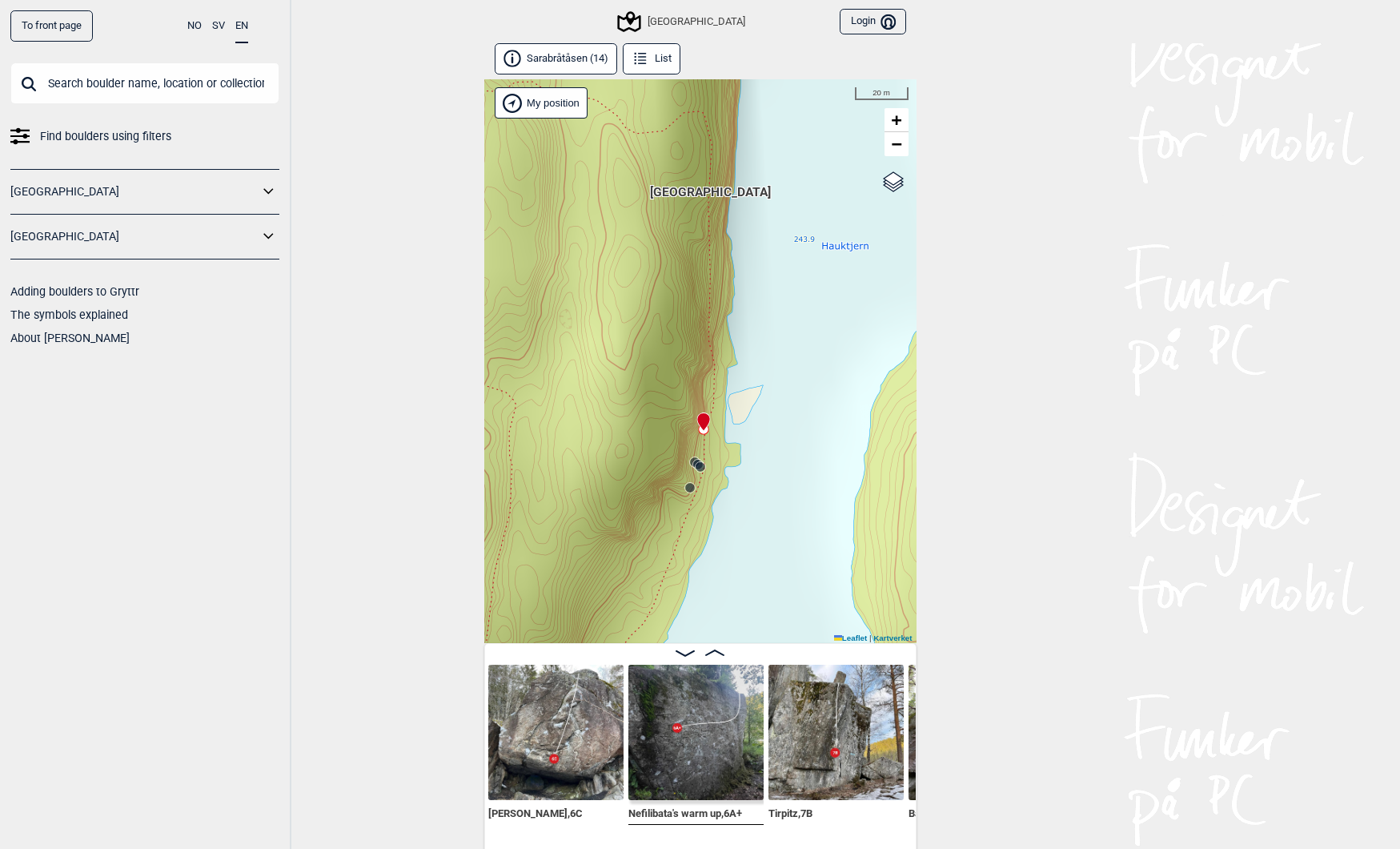
scroll to position [0, 688]
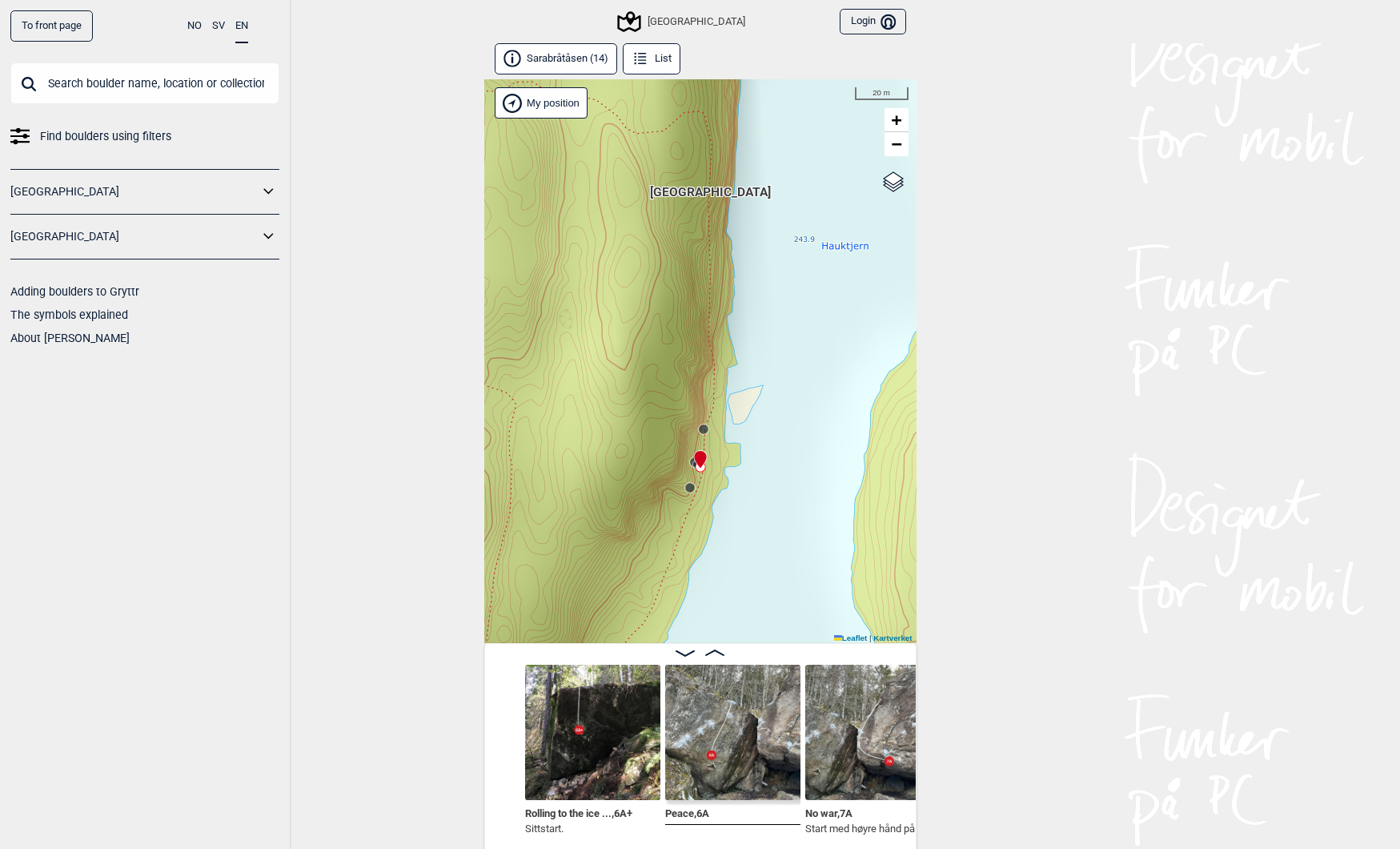
scroll to position [0, 212]
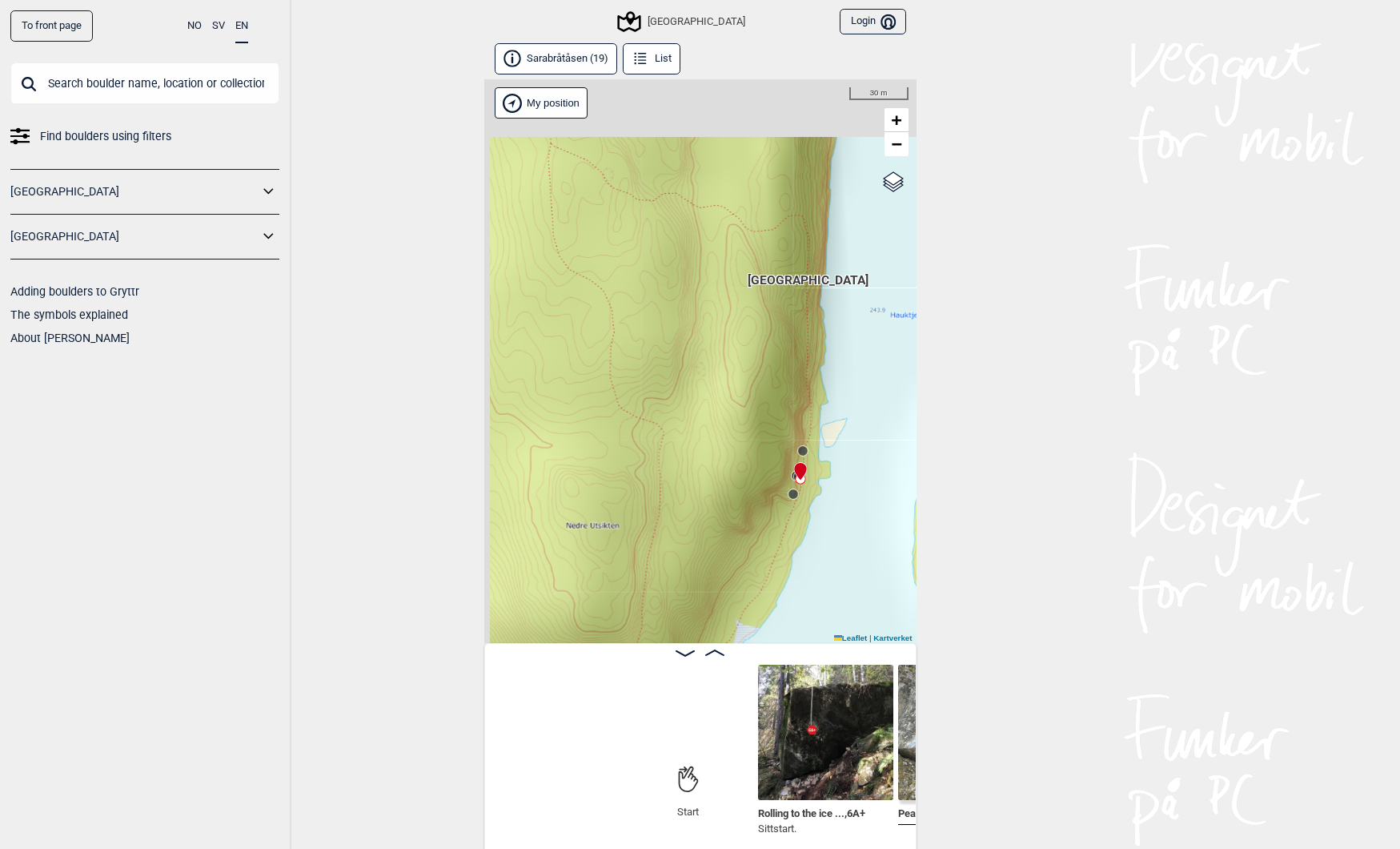
scroll to position [0, 265]
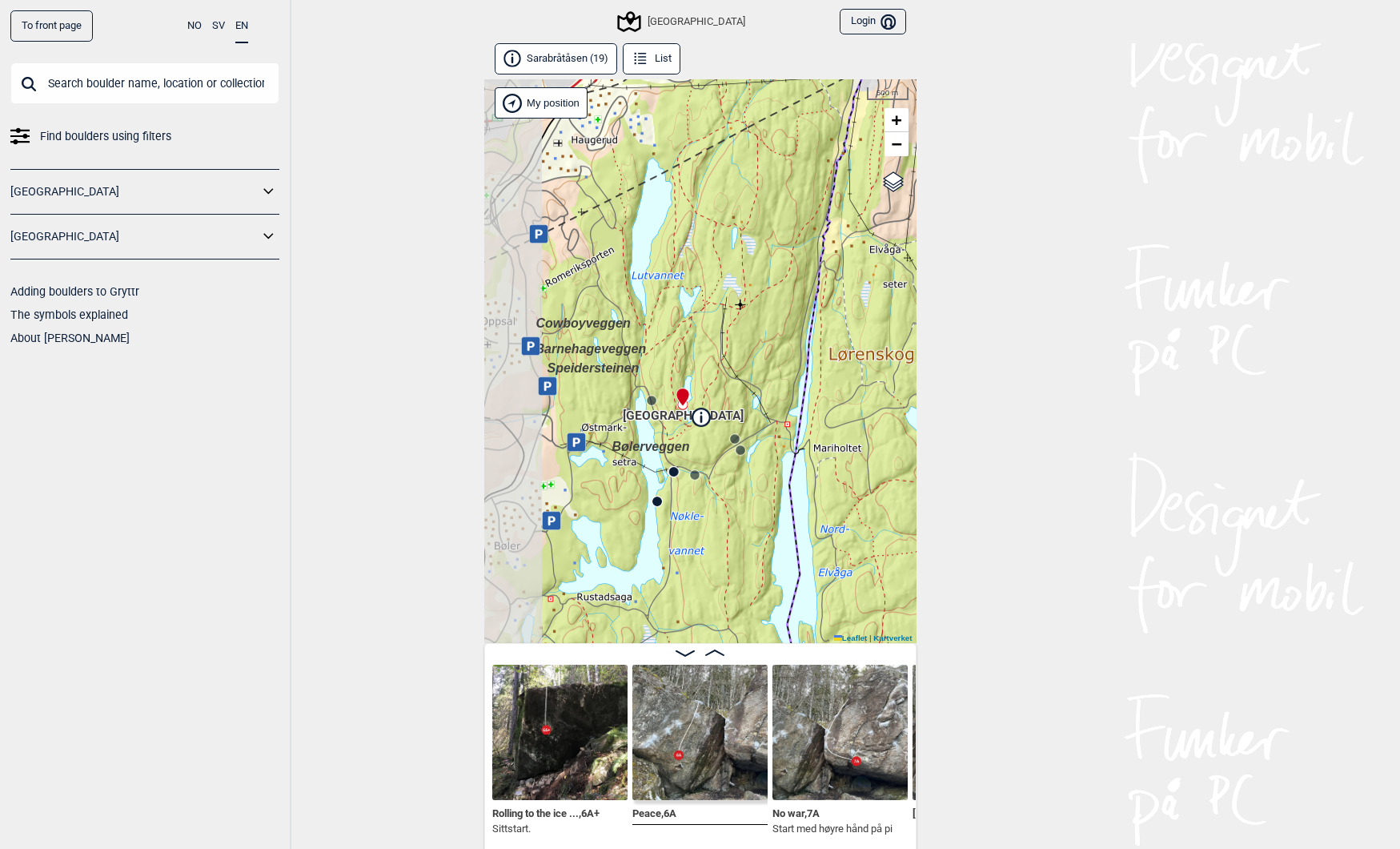
drag, startPoint x: 544, startPoint y: 584, endPoint x: 695, endPoint y: 451, distance: 201.2
click at [695, 451] on div "Speidersteinen Barnehageveggen Cowboyveggen Bølerveggen Sentrale Østmarka Bruke…" at bounding box center [700, 361] width 433 height 564
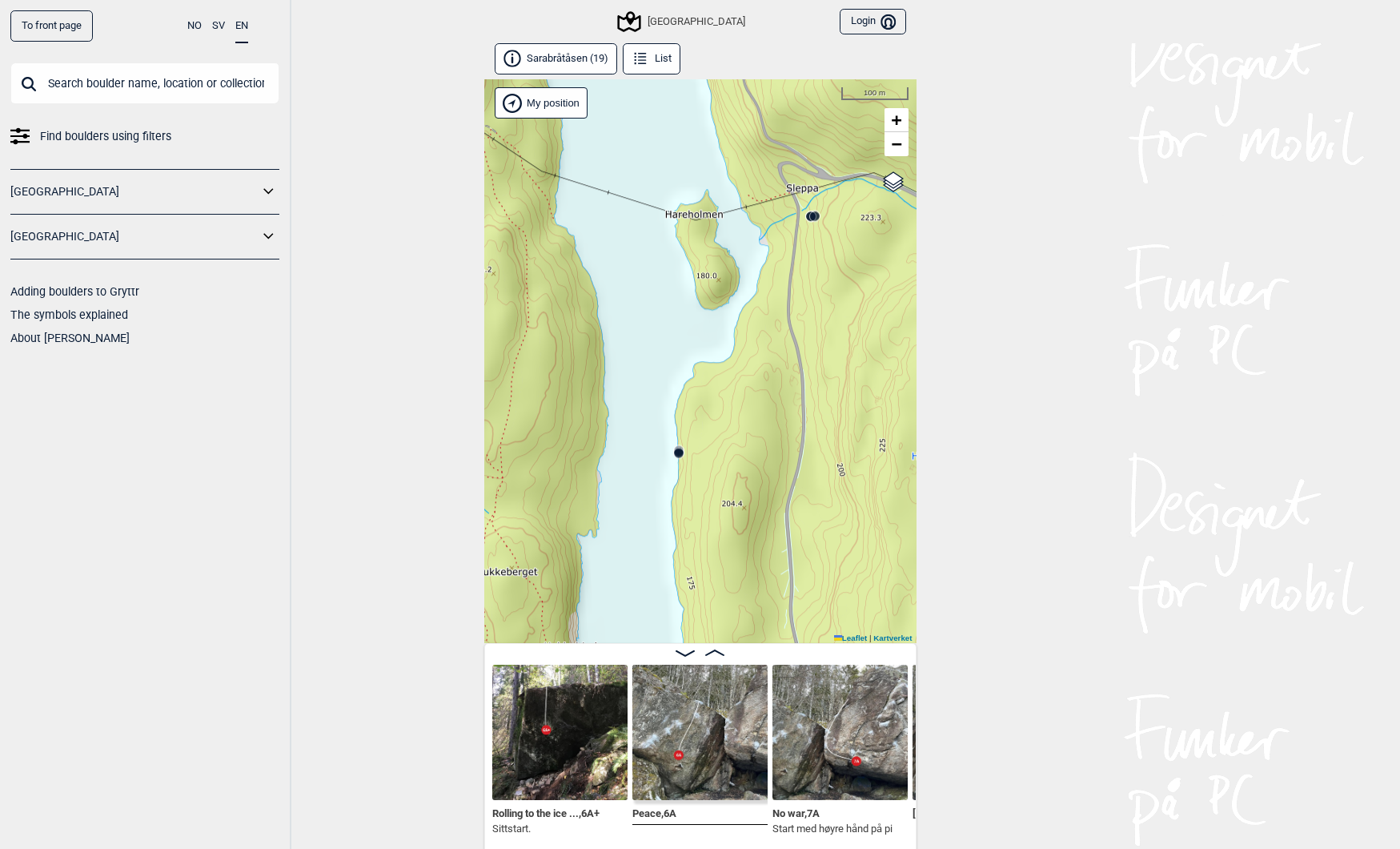
drag, startPoint x: 646, startPoint y: 514, endPoint x: 818, endPoint y: 299, distance: 275.3
click at [816, 301] on div "Speidersteinen Barnehageveggen Cowboyveggen Bølerveggen Sentrale Østmarka Bruke…" at bounding box center [700, 361] width 433 height 564
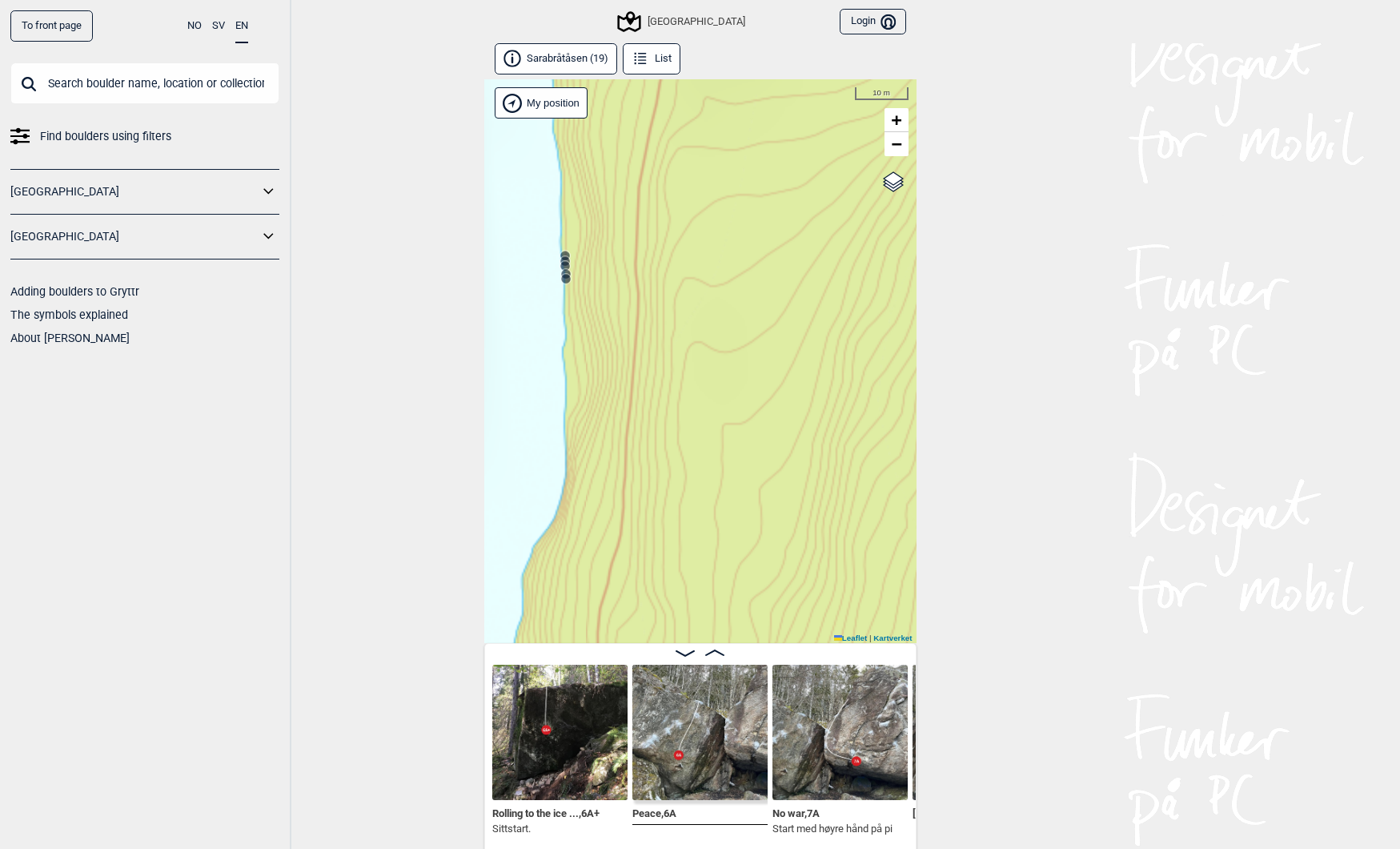
click at [562, 252] on circle at bounding box center [565, 256] width 10 height 10
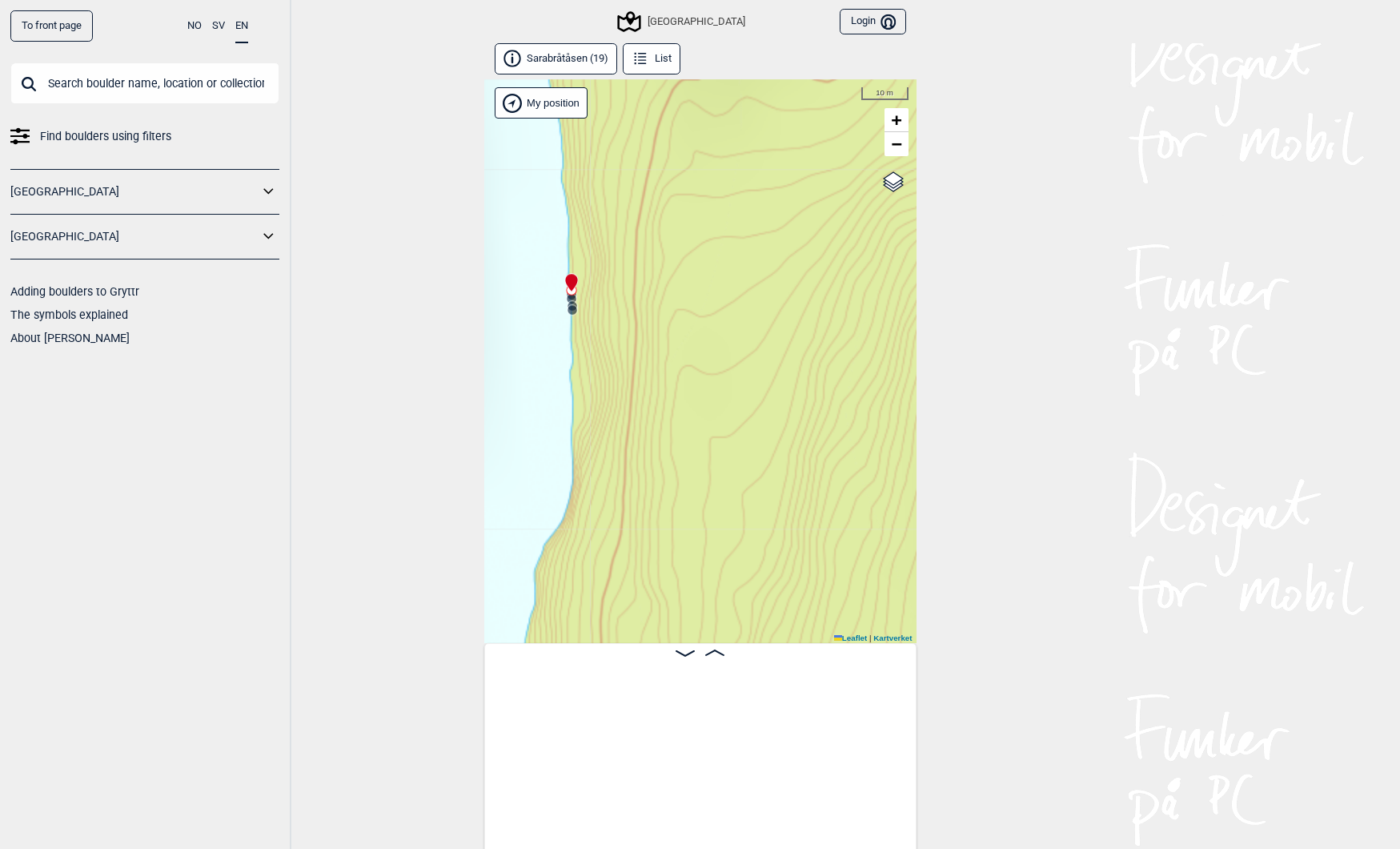
scroll to position [0, 1778]
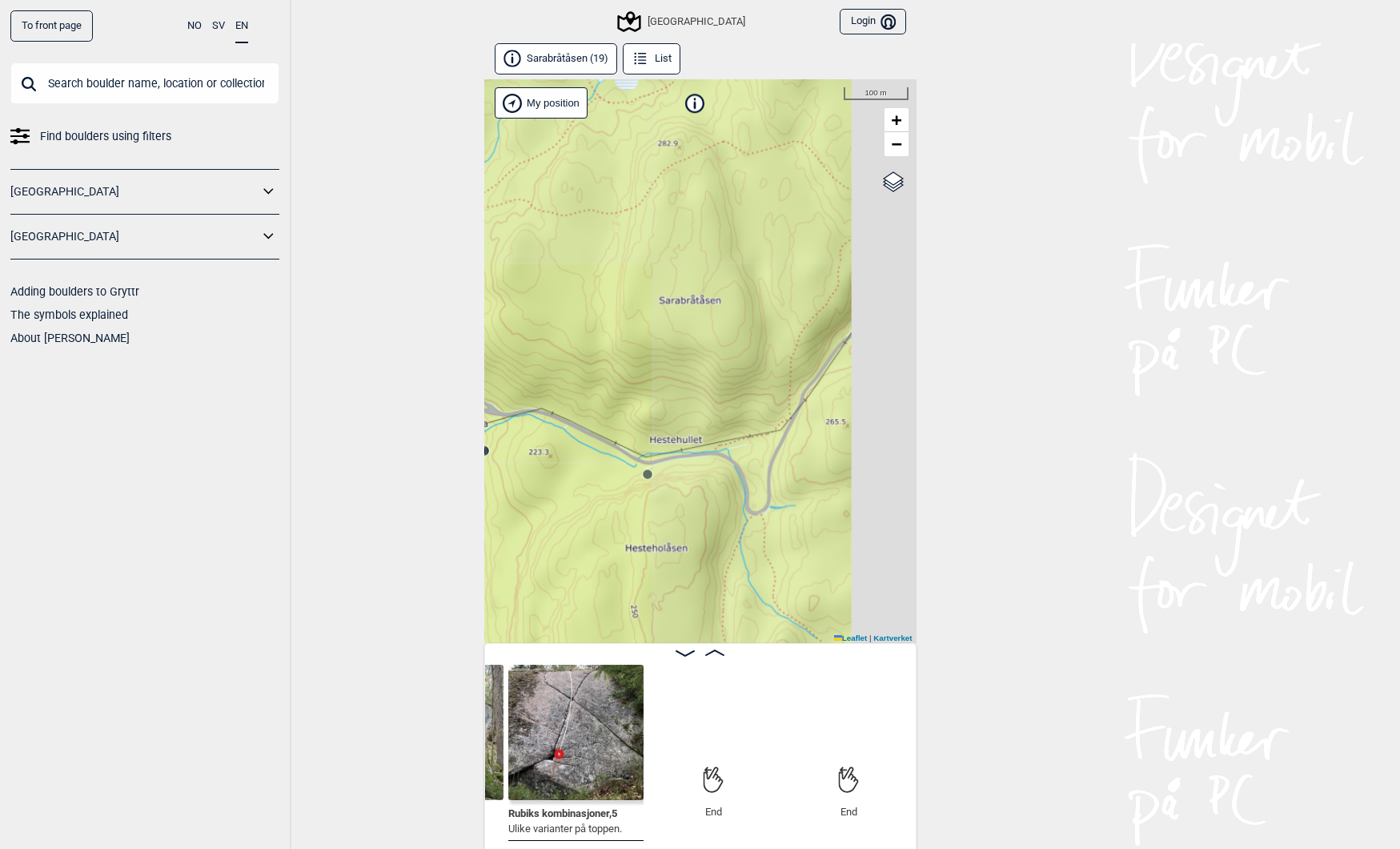
scroll to position [0, 2744]
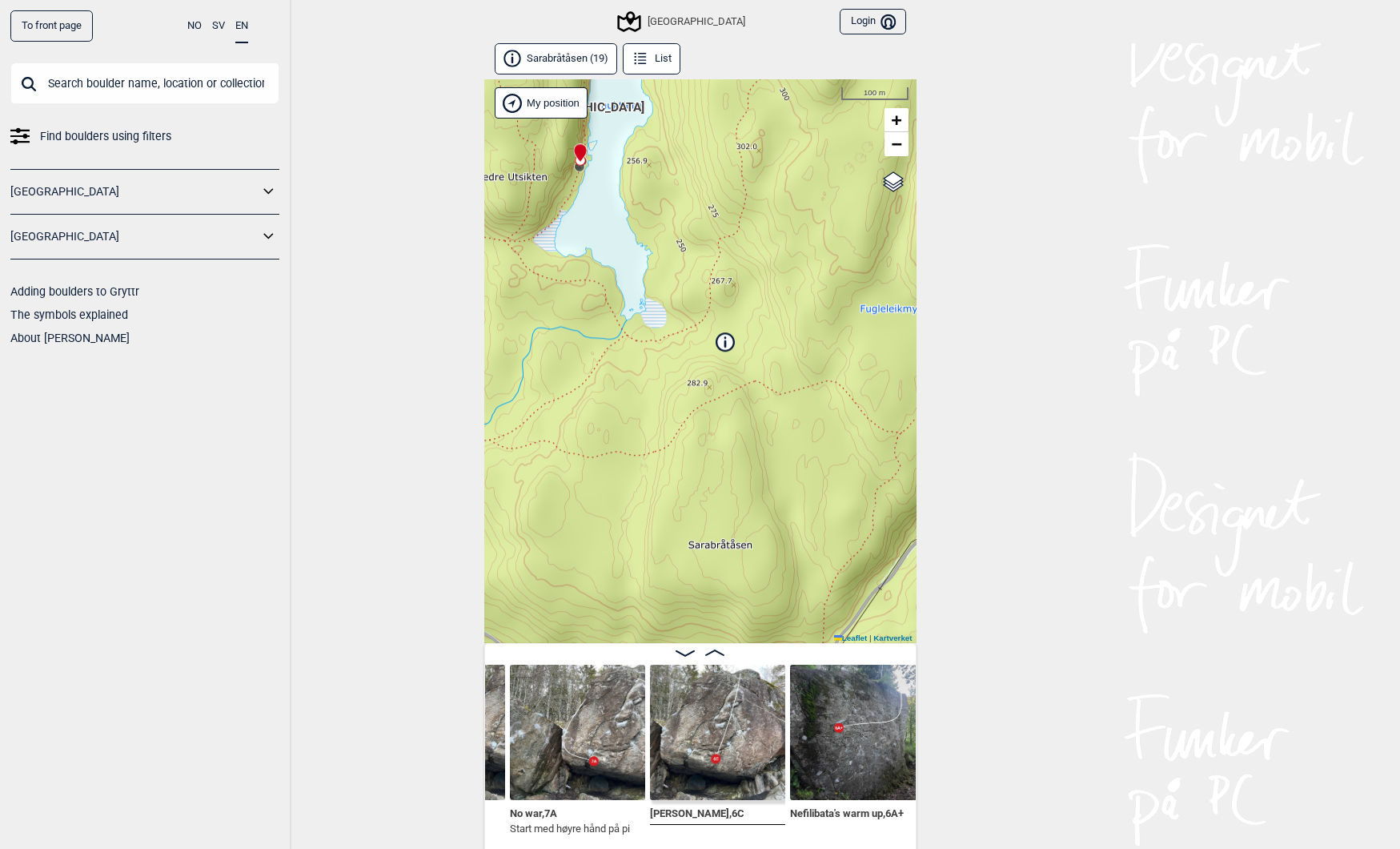
scroll to position [0, 524]
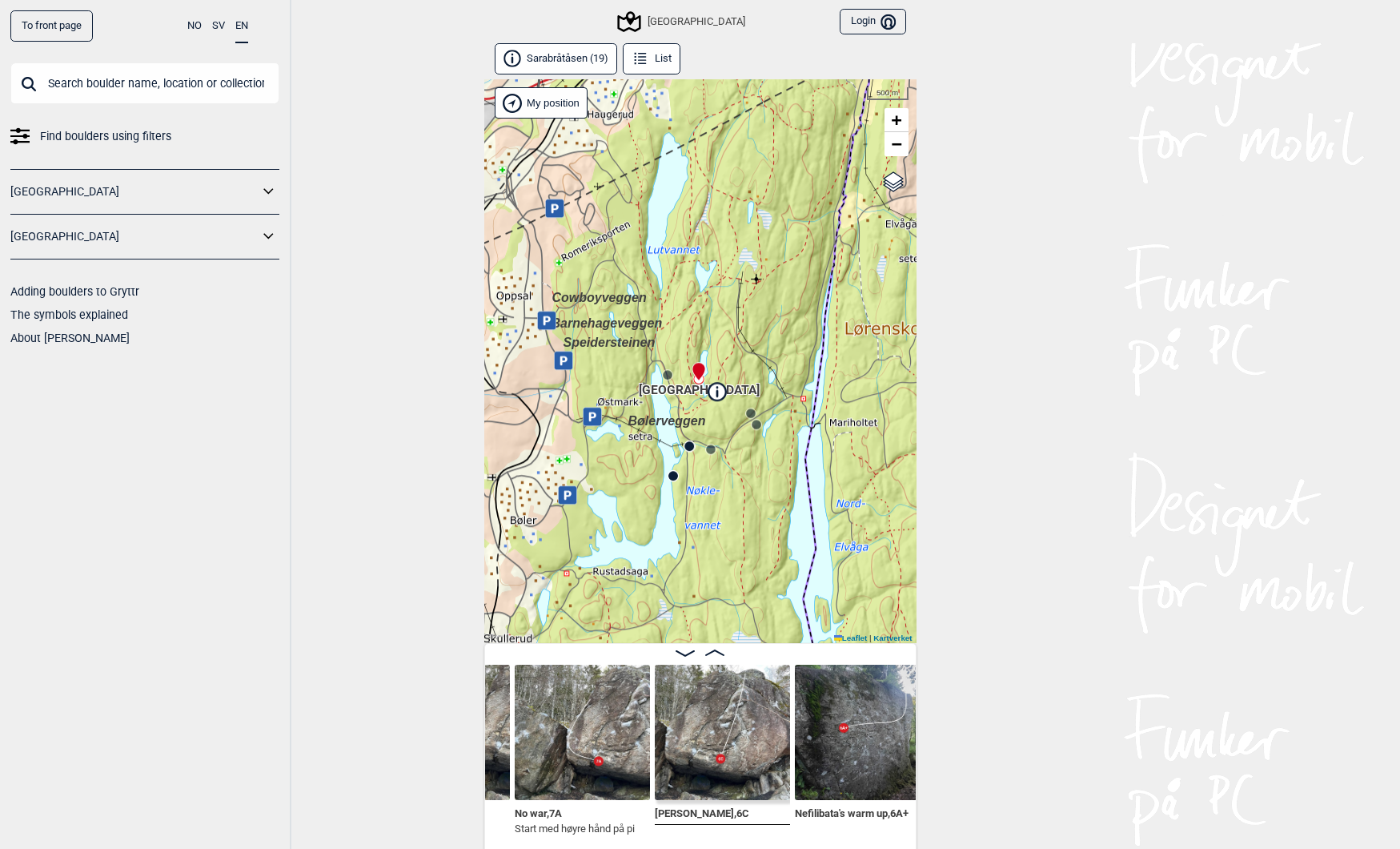
click at [684, 446] on circle at bounding box center [689, 447] width 10 height 10
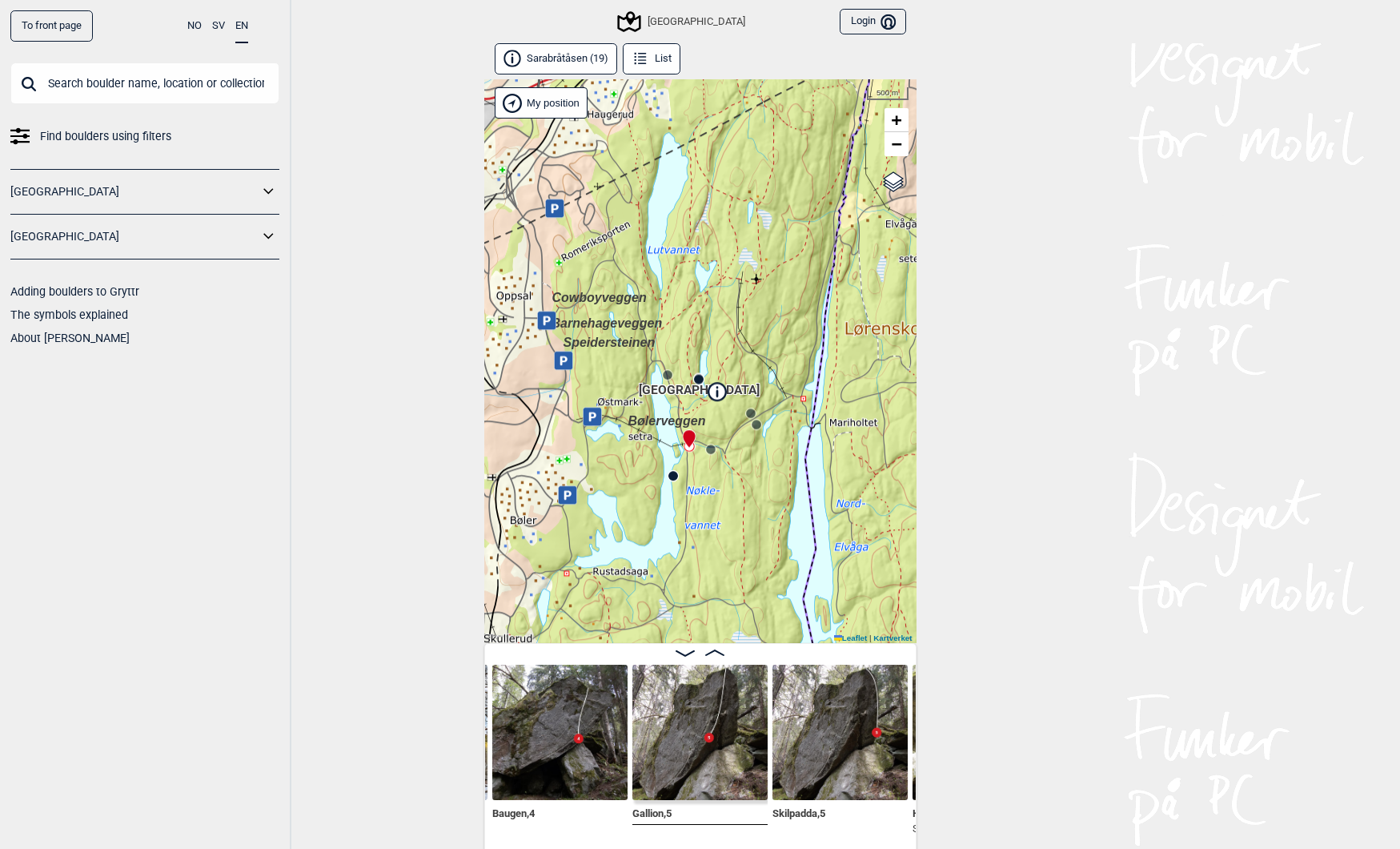
click at [669, 475] on circle at bounding box center [673, 476] width 10 height 10
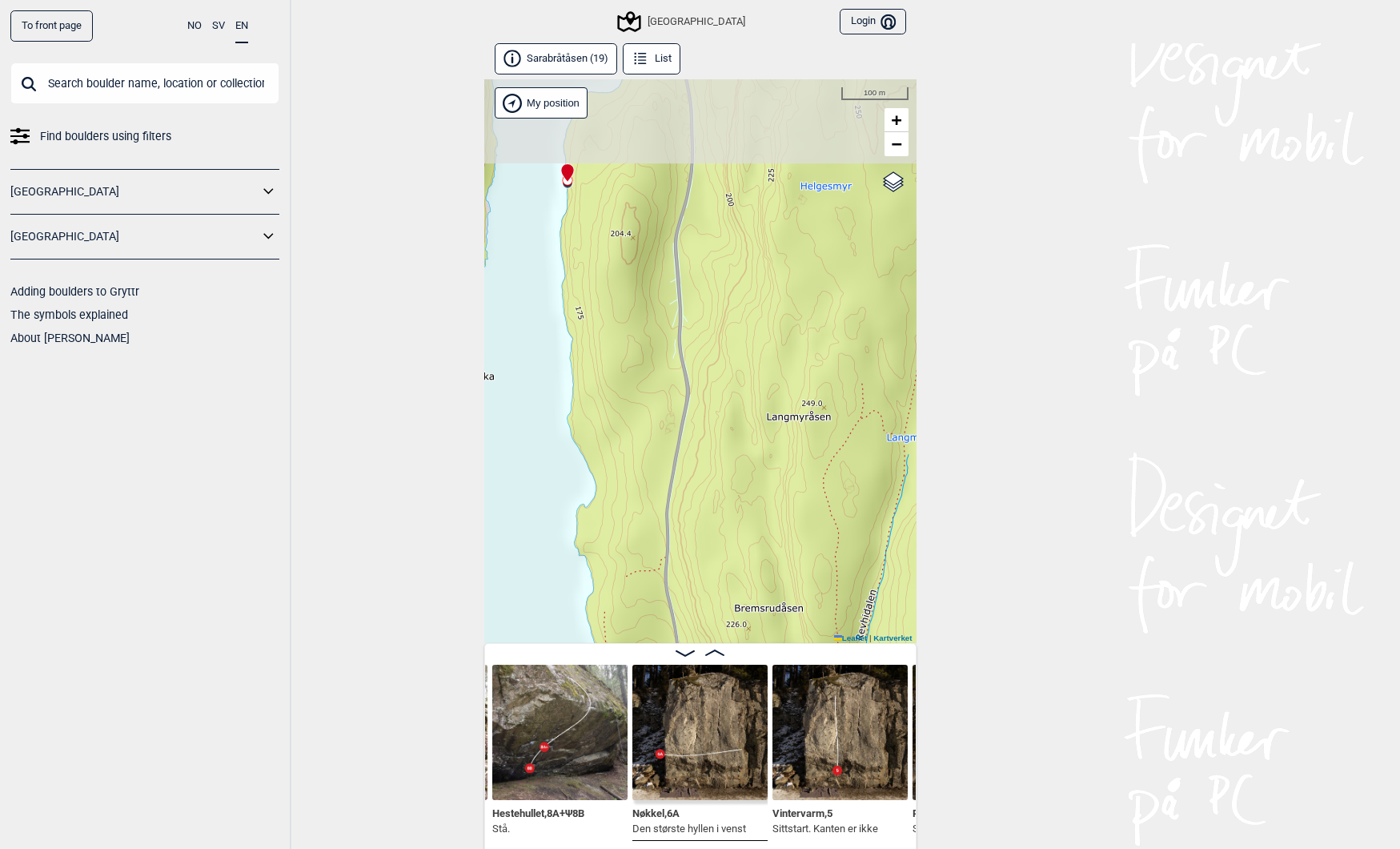
drag, startPoint x: 702, startPoint y: 528, endPoint x: 787, endPoint y: 855, distance: 337.9
click at [787, 848] on html "To front page NO SV EN Find boulders using filters Norge Sverige Adding boulder…" at bounding box center [700, 424] width 1400 height 849
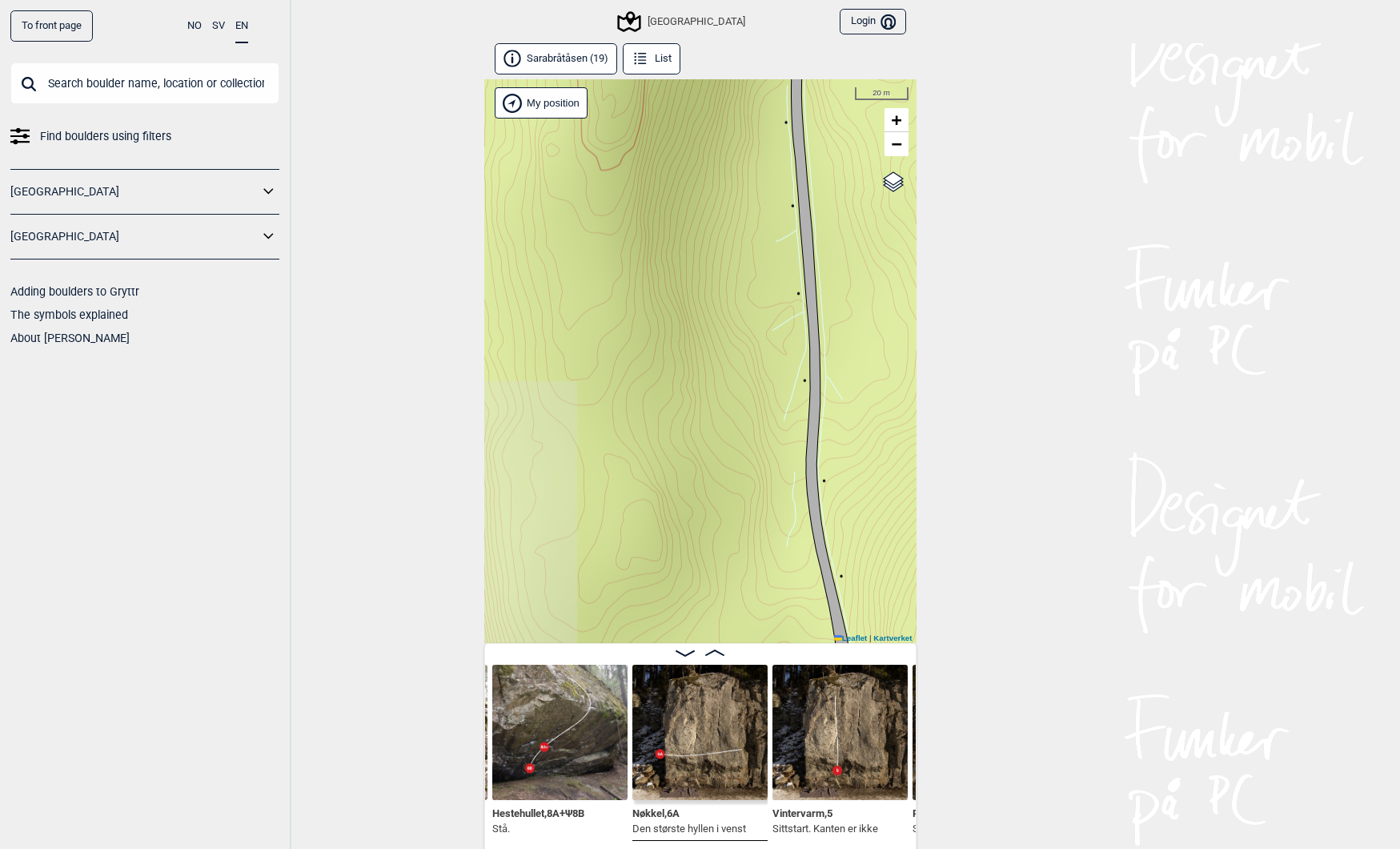
drag, startPoint x: 561, startPoint y: 249, endPoint x: 741, endPoint y: 727, distance: 510.8
click at [741, 727] on div "Sarabråtåsen (19) List Speidersteinen Barnehageveggen Cowboyveggen Bølerveggen …" at bounding box center [700, 449] width 433 height 810
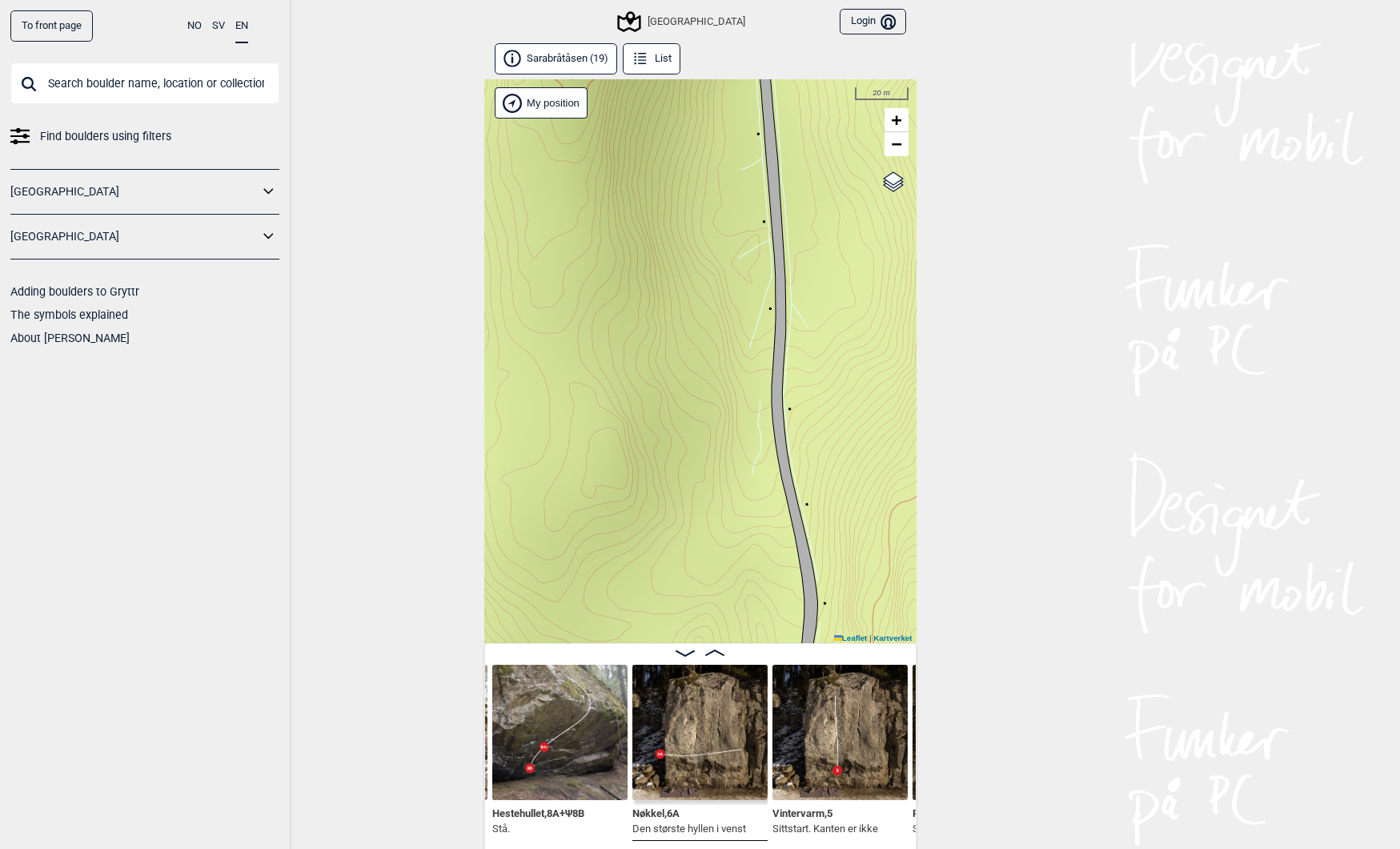
drag, startPoint x: 675, startPoint y: 566, endPoint x: 972, endPoint y: 706, distance: 328.3
click at [967, 704] on div "To front page NO SV EN Find boulders using filters Norge Sverige Adding boulder…" at bounding box center [700, 424] width 1400 height 849
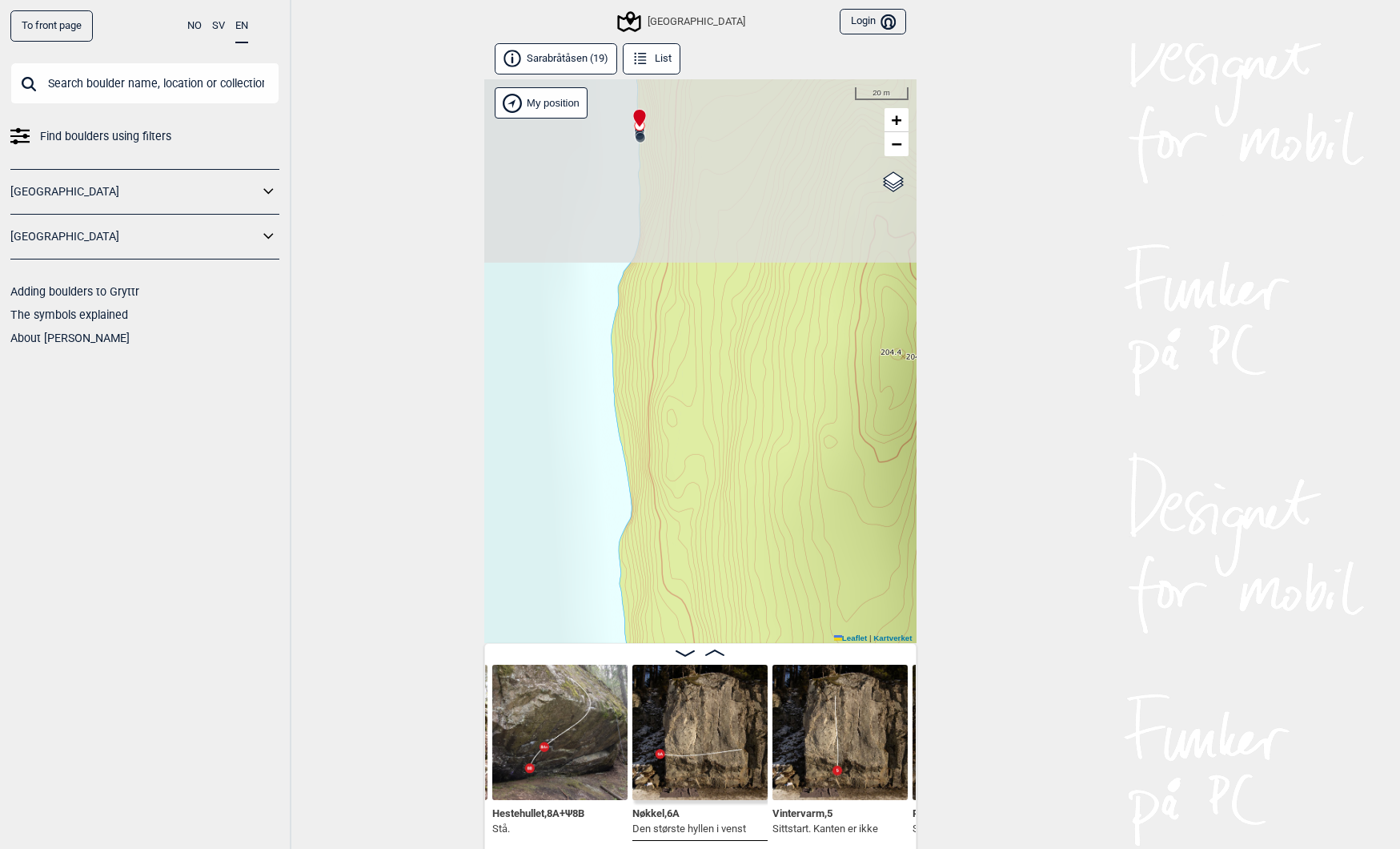
drag, startPoint x: 810, startPoint y: 299, endPoint x: 814, endPoint y: 528, distance: 229.0
click at [813, 527] on div "Speidersteinen Barnehageveggen Cowboyveggen Bølerveggen Sentrale Østmarka Bruke…" at bounding box center [700, 361] width 433 height 564
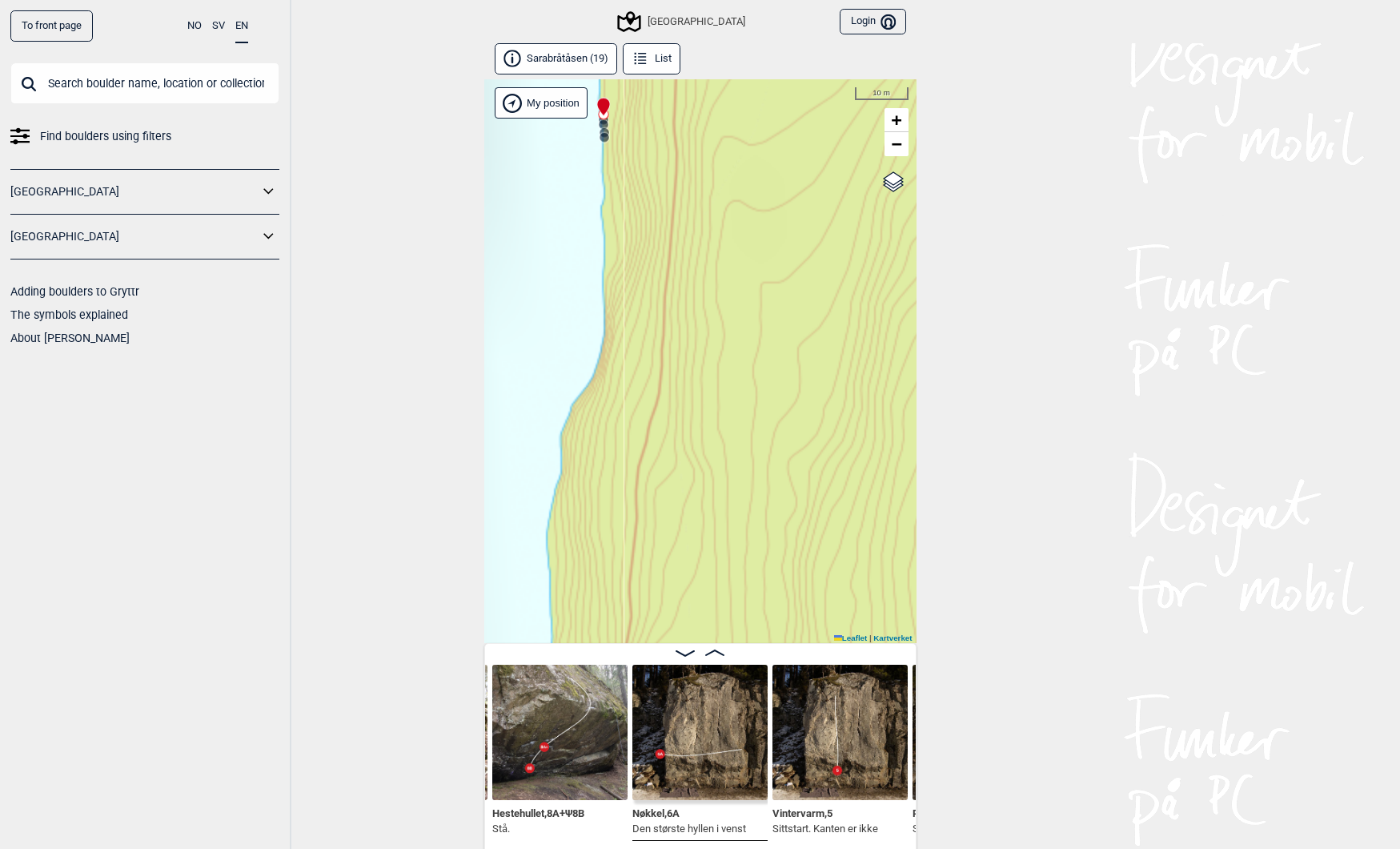
drag, startPoint x: 709, startPoint y: 341, endPoint x: 845, endPoint y: 724, distance: 406.4
click at [845, 722] on div "Sarabråtåsen (19) List Speidersteinen Barnehageveggen Cowboyveggen Bølerveggen …" at bounding box center [700, 449] width 433 height 810
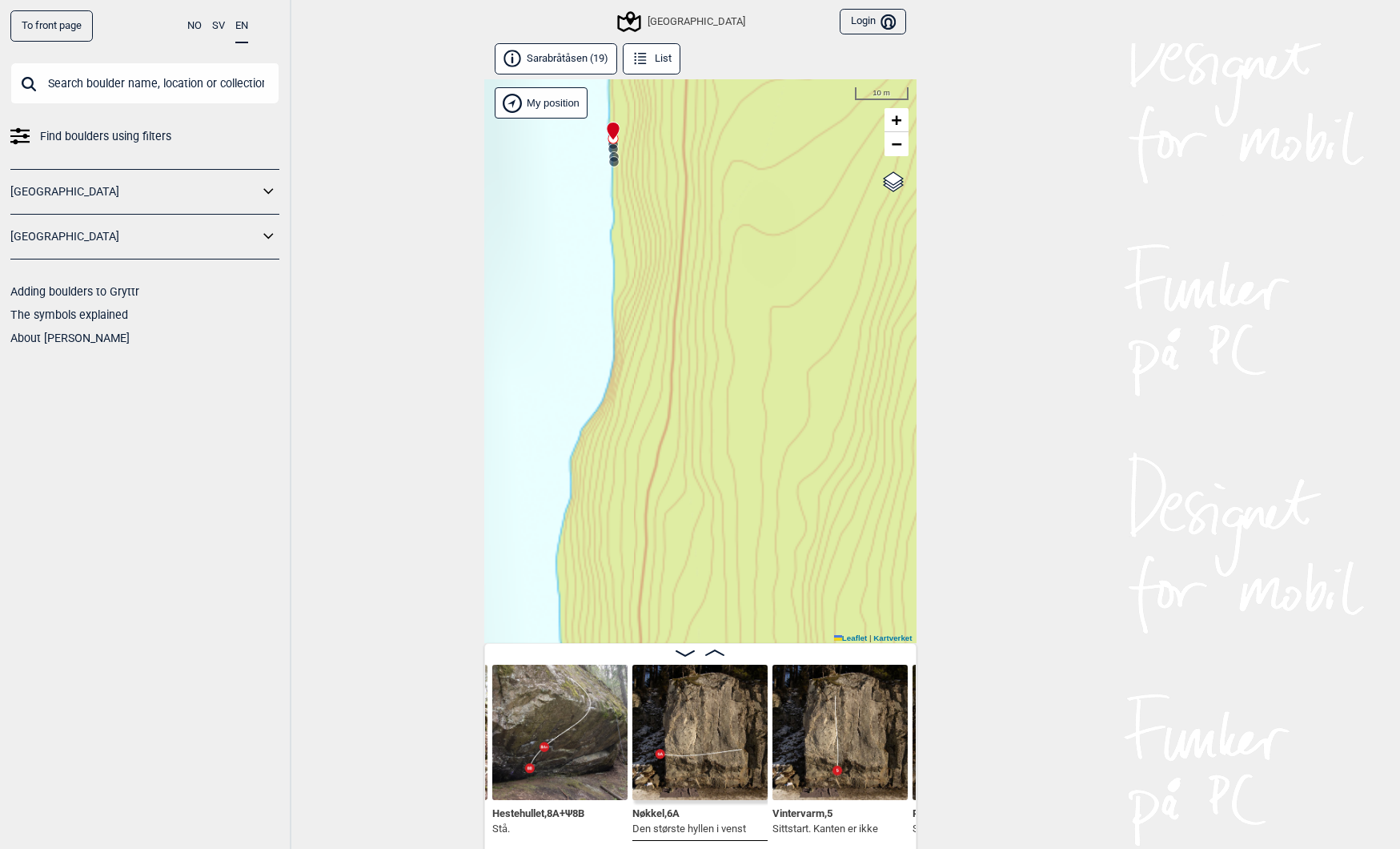
click at [613, 164] on circle at bounding box center [614, 161] width 10 height 10
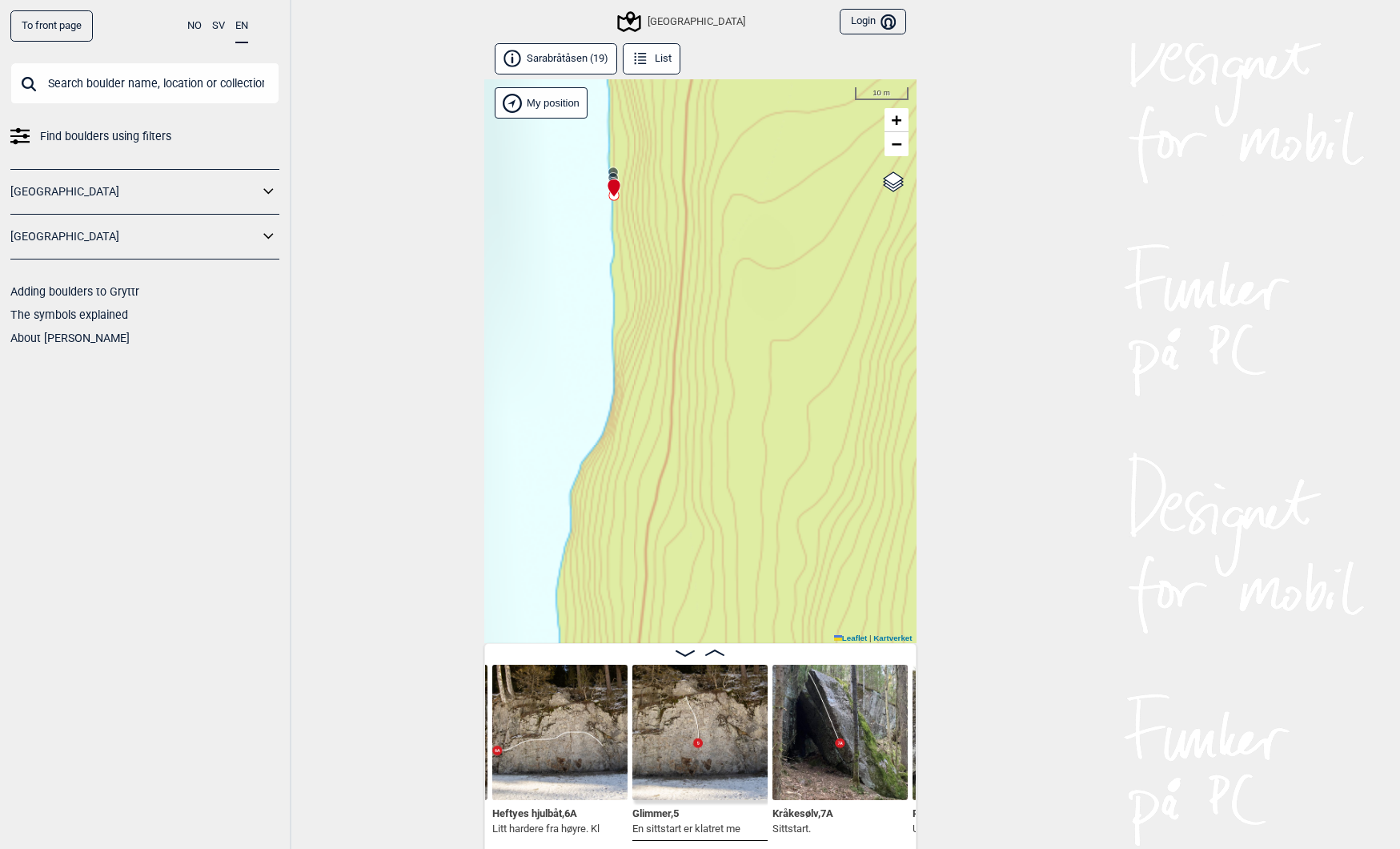
click at [64, 25] on link "To front page" at bounding box center [51, 27] width 82 height 32
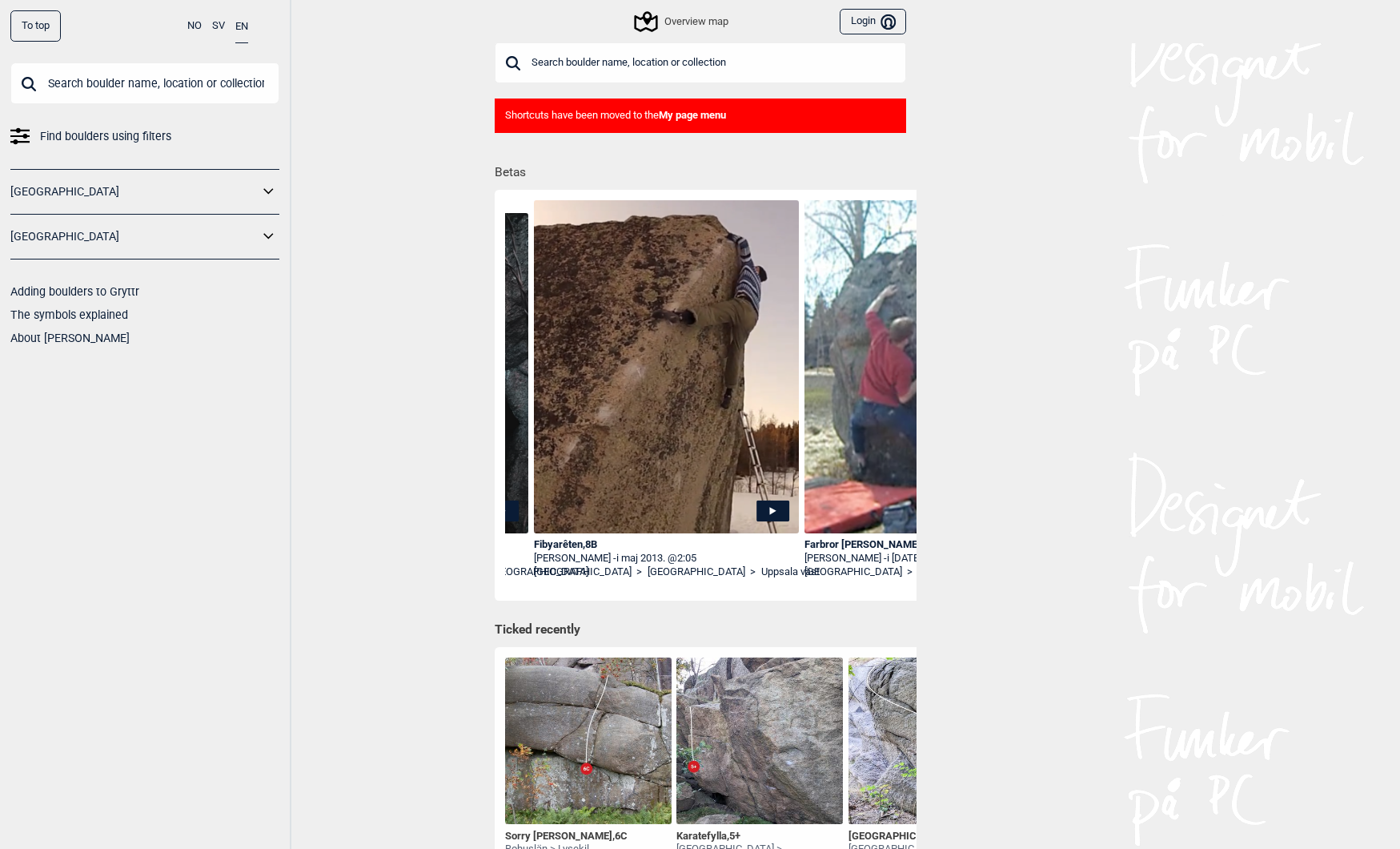
scroll to position [0, 243]
